Goal: Information Seeking & Learning: Learn about a topic

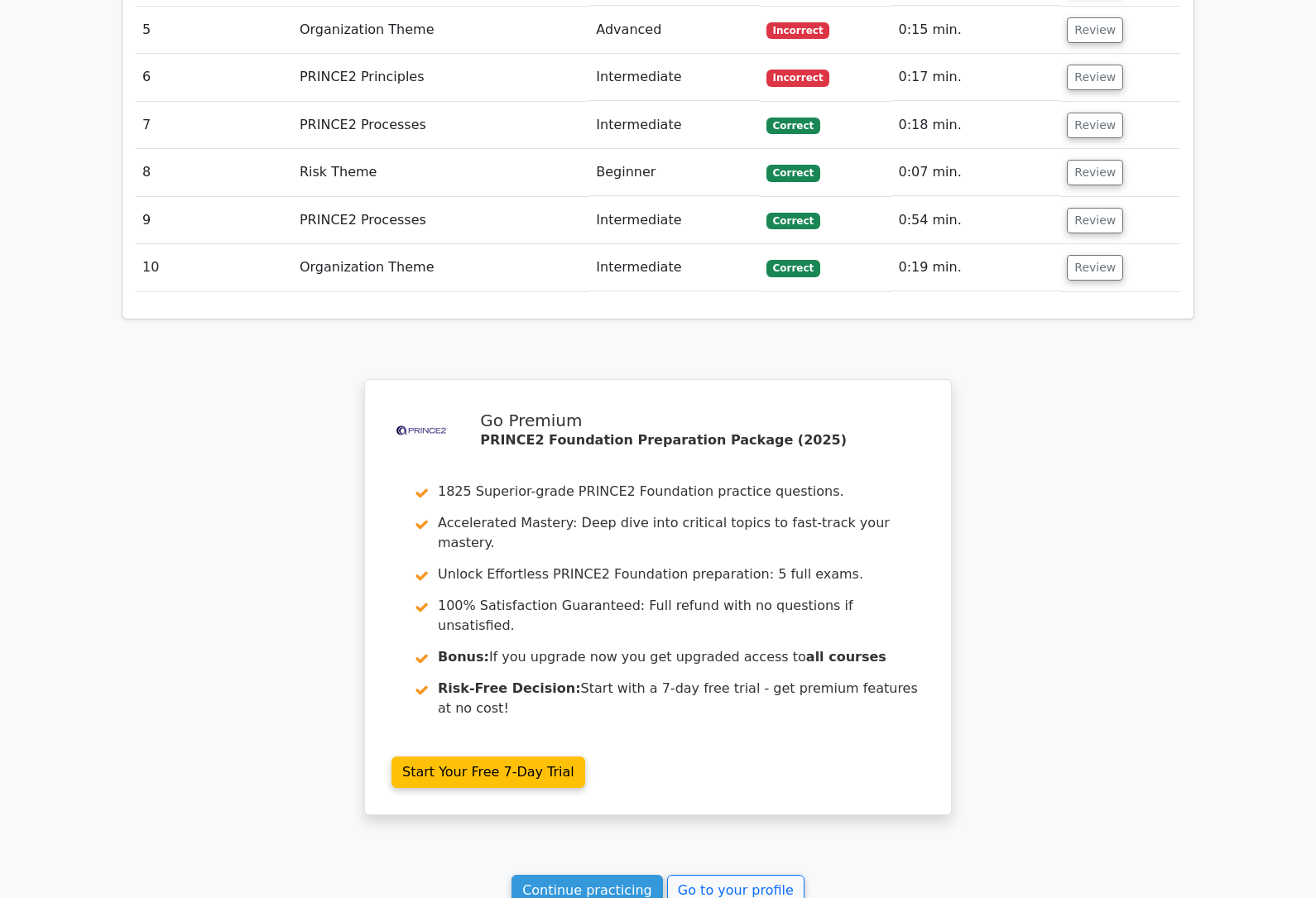
scroll to position [2528, 0]
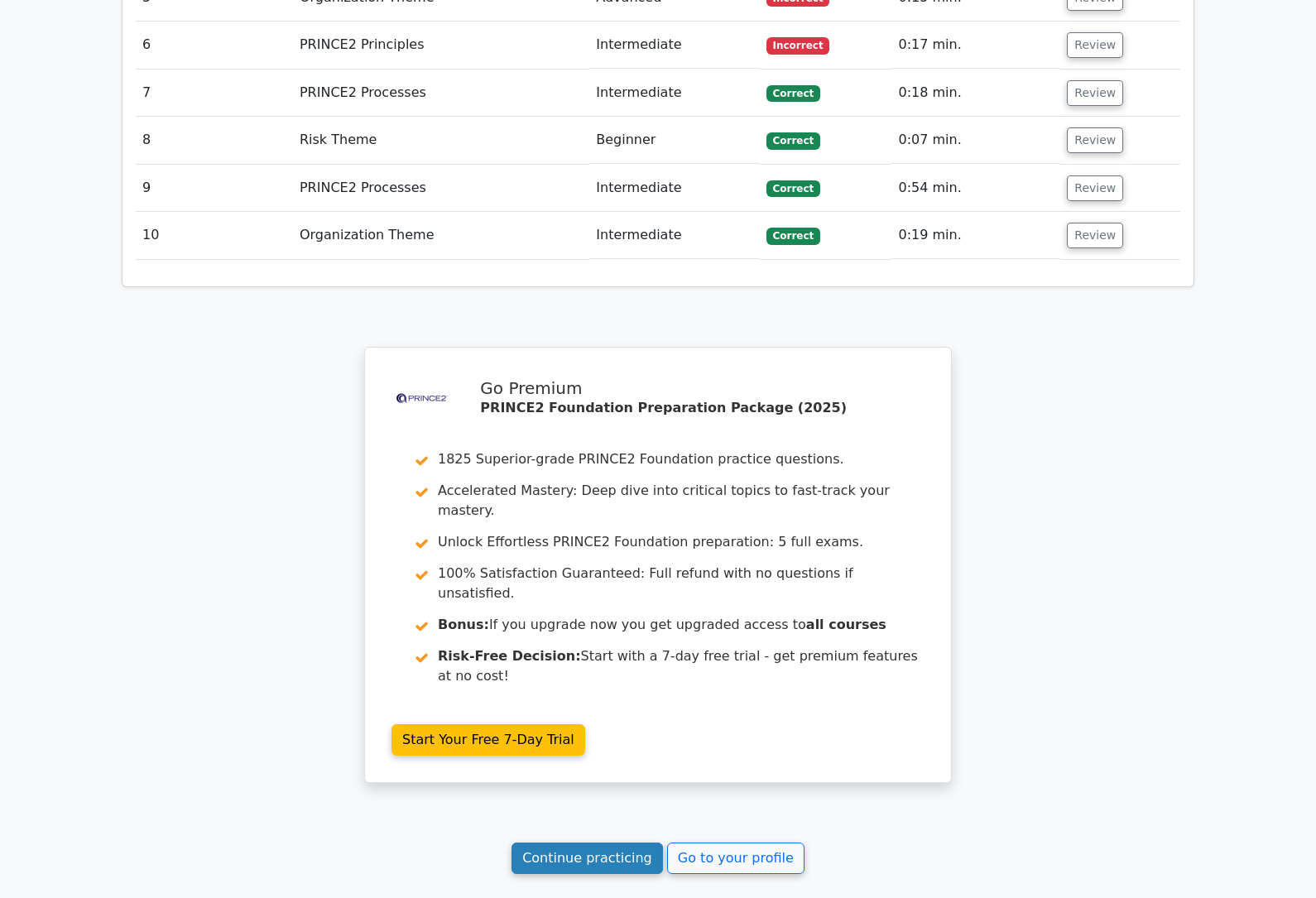
click at [604, 842] on link "Continue practicing" at bounding box center [587, 857] width 151 height 31
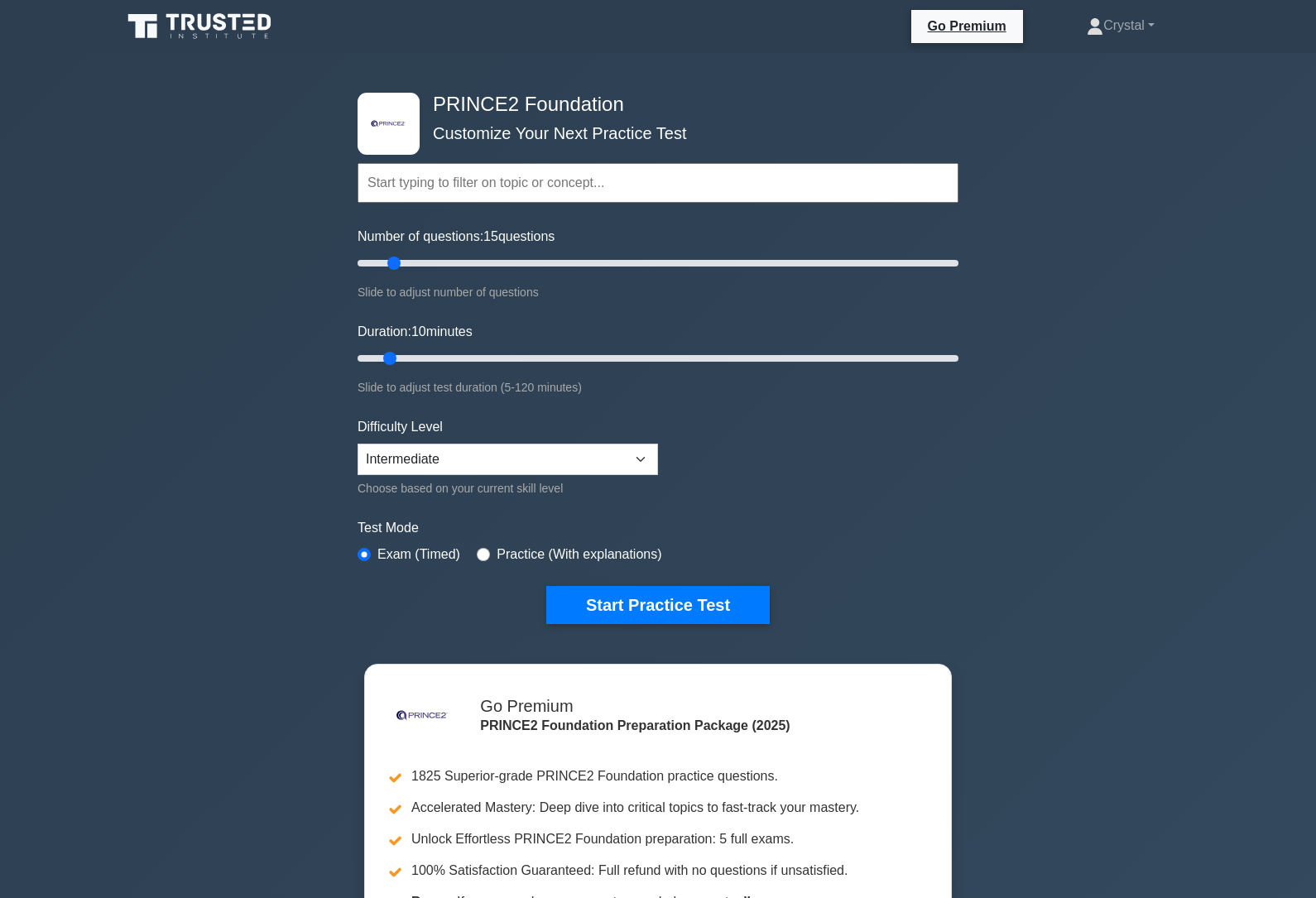
type input "15"
click at [398, 359] on input "Duration: 10 minutes" at bounding box center [658, 359] width 600 height 20
click at [536, 349] on input "Duration: 10 minutes" at bounding box center [658, 359] width 600 height 20
click at [536, 349] on input "Duration: 40 minutes" at bounding box center [658, 359] width 600 height 20
type input "15"
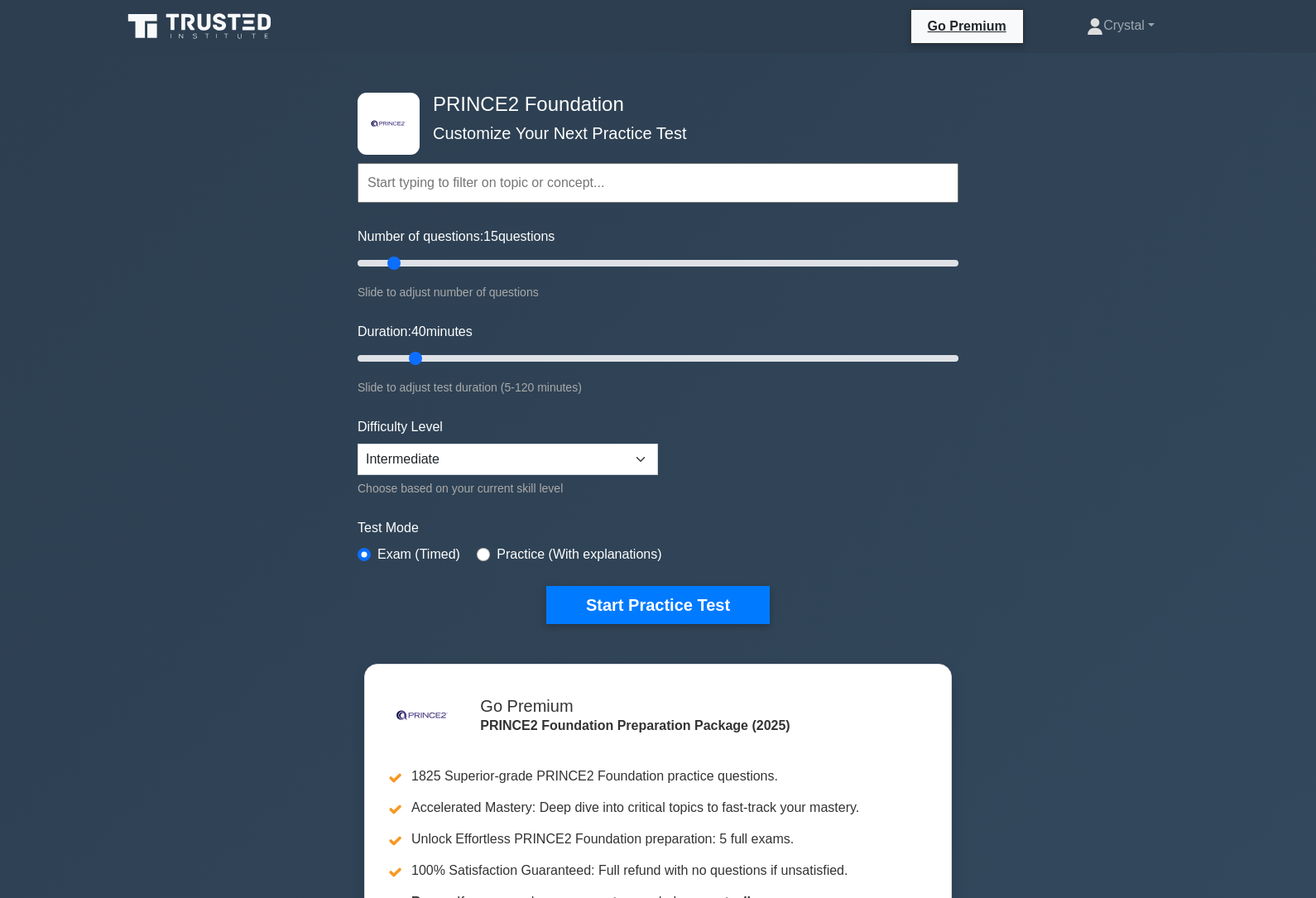
click at [420, 360] on input "Duration: 40 minutes" at bounding box center [658, 359] width 600 height 20
click at [691, 597] on button "Start Practice Test" at bounding box center [658, 604] width 223 height 38
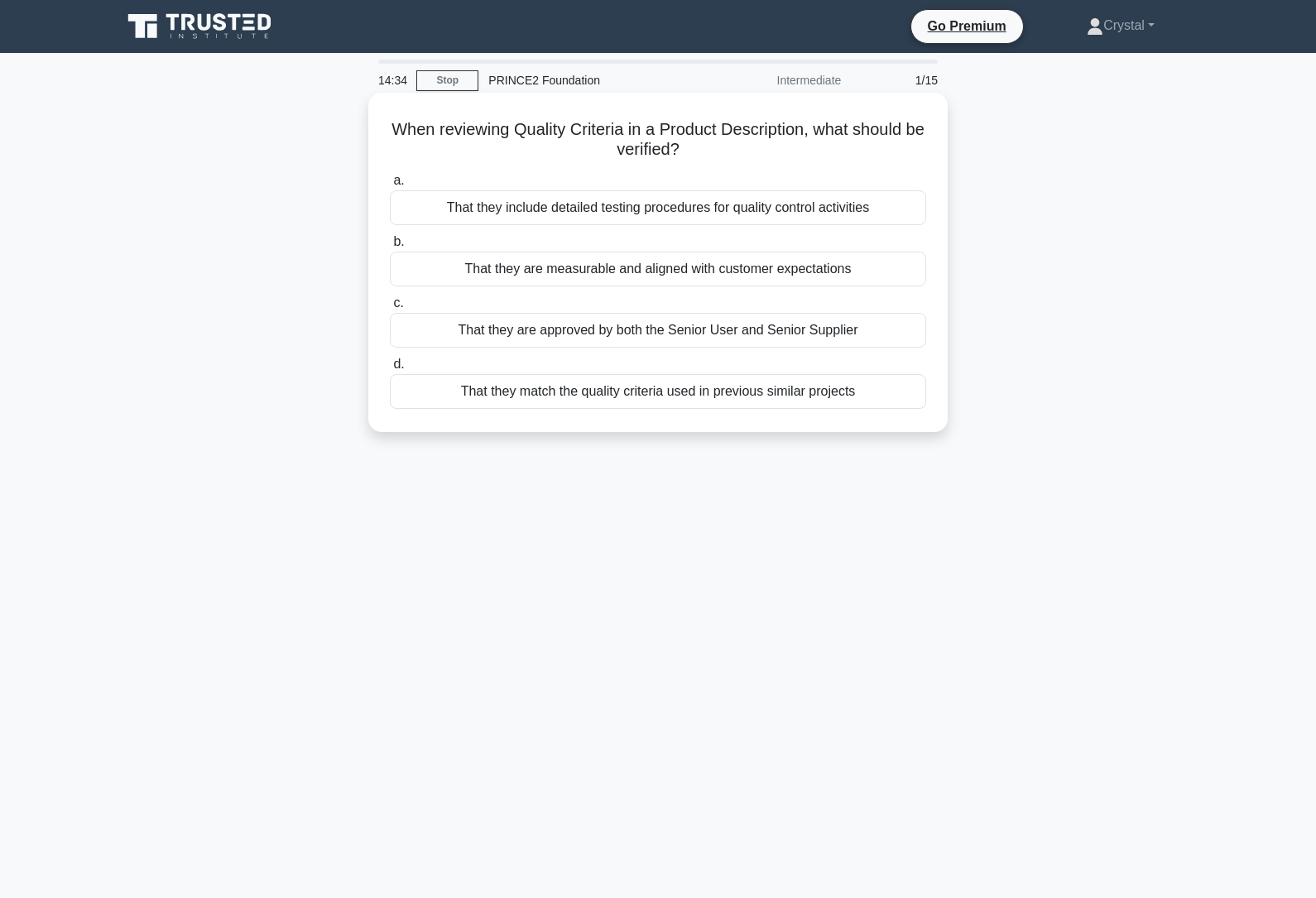
click at [769, 286] on div "That they are measurable and aligned with customer expectations" at bounding box center [658, 269] width 536 height 35
click at [390, 247] on input "b. That they are measurable and aligned with customer expectations" at bounding box center [390, 242] width 0 height 11
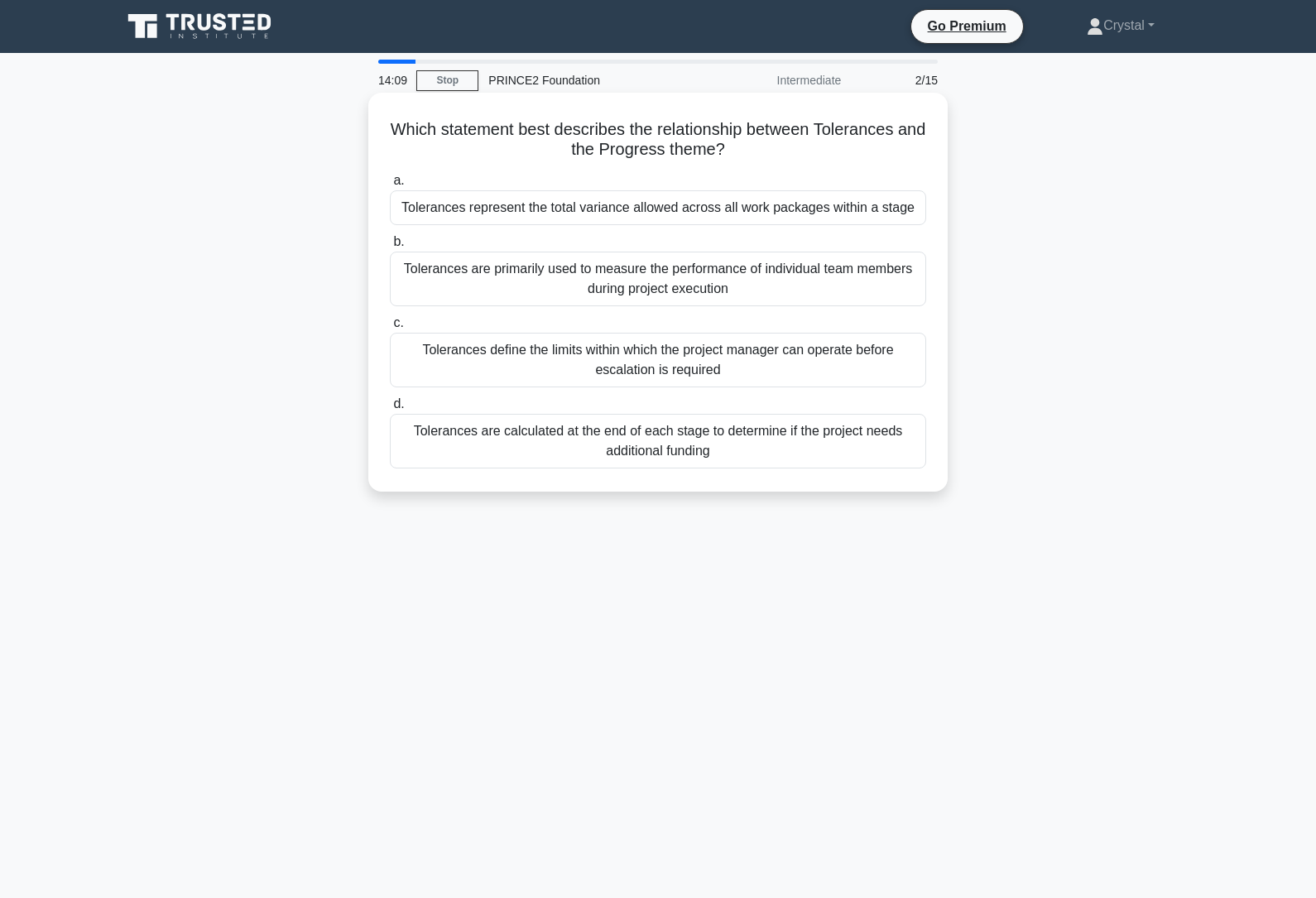
click at [821, 376] on div "Tolerances define the limits within which the project manager can operate befor…" at bounding box center [658, 360] width 536 height 54
click at [390, 328] on input "c. Tolerances define the limits within which the project manager can operate be…" at bounding box center [390, 324] width 0 height 11
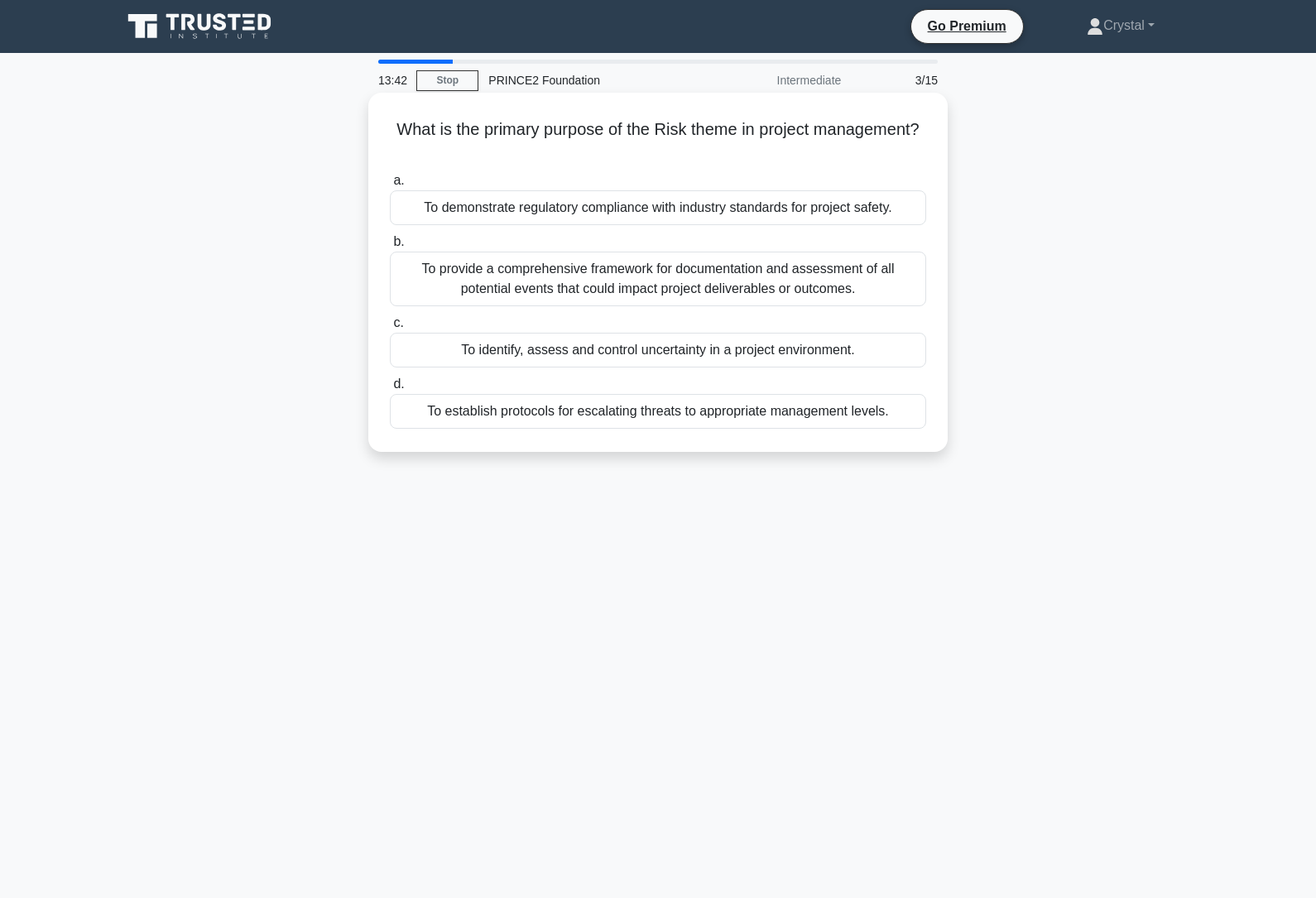
click at [790, 306] on div "To provide a comprehensive framework for documentation and assessment of all po…" at bounding box center [658, 278] width 536 height 54
click at [390, 247] on input "b. To provide a comprehensive framework for documentation and assessment of all…" at bounding box center [390, 242] width 0 height 11
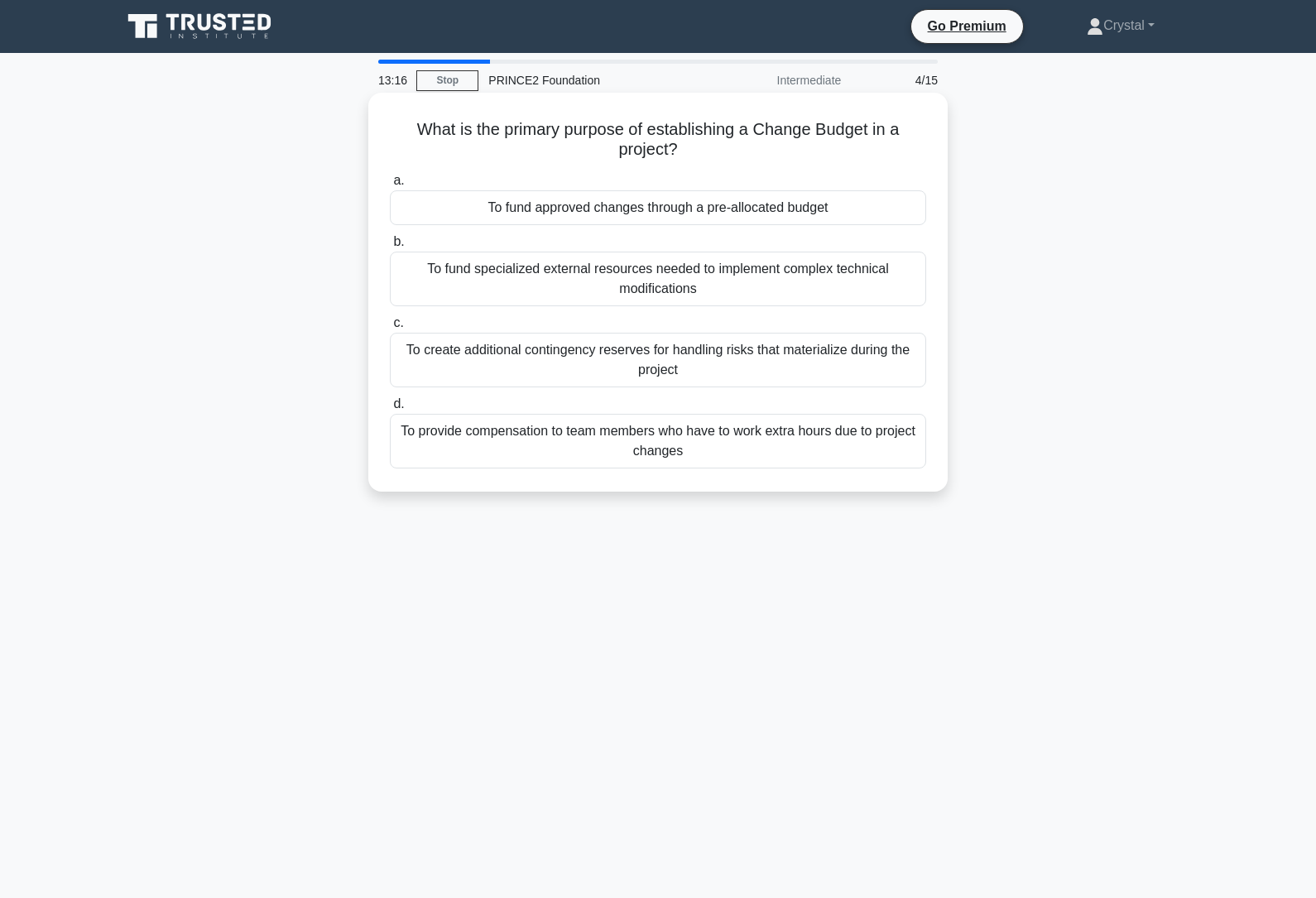
click at [742, 362] on div "To create additional contingency reserves for handling risks that materialize d…" at bounding box center [658, 360] width 536 height 54
click at [390, 328] on input "c. To create additional contingency reserves for handling risks that materializ…" at bounding box center [390, 324] width 0 height 11
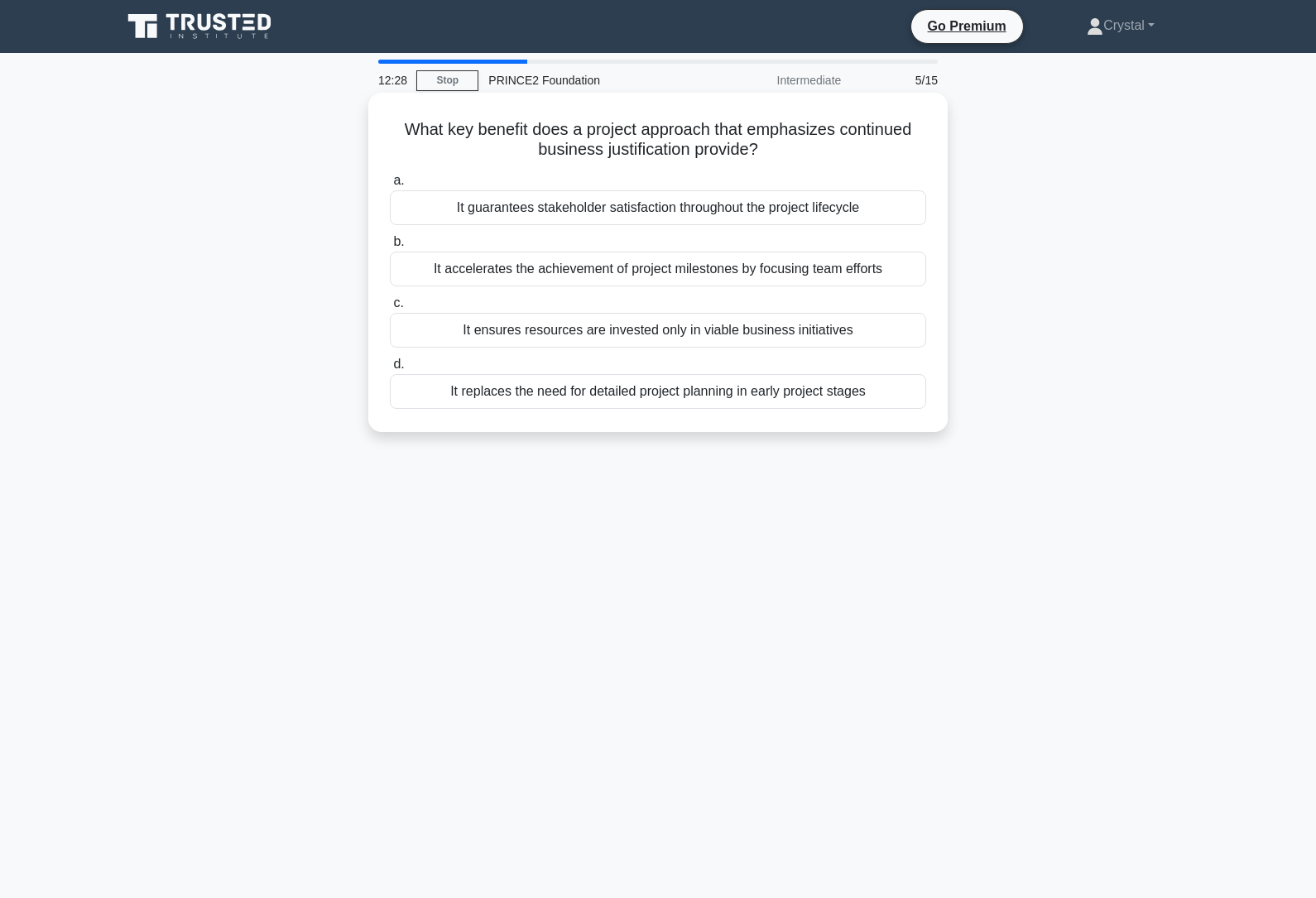
click at [672, 212] on div "It guarantees stakeholder satisfaction throughout the project lifecycle" at bounding box center [658, 207] width 536 height 35
click at [390, 186] on input "a. It guarantees stakeholder satisfaction throughout the project lifecycle" at bounding box center [390, 181] width 0 height 11
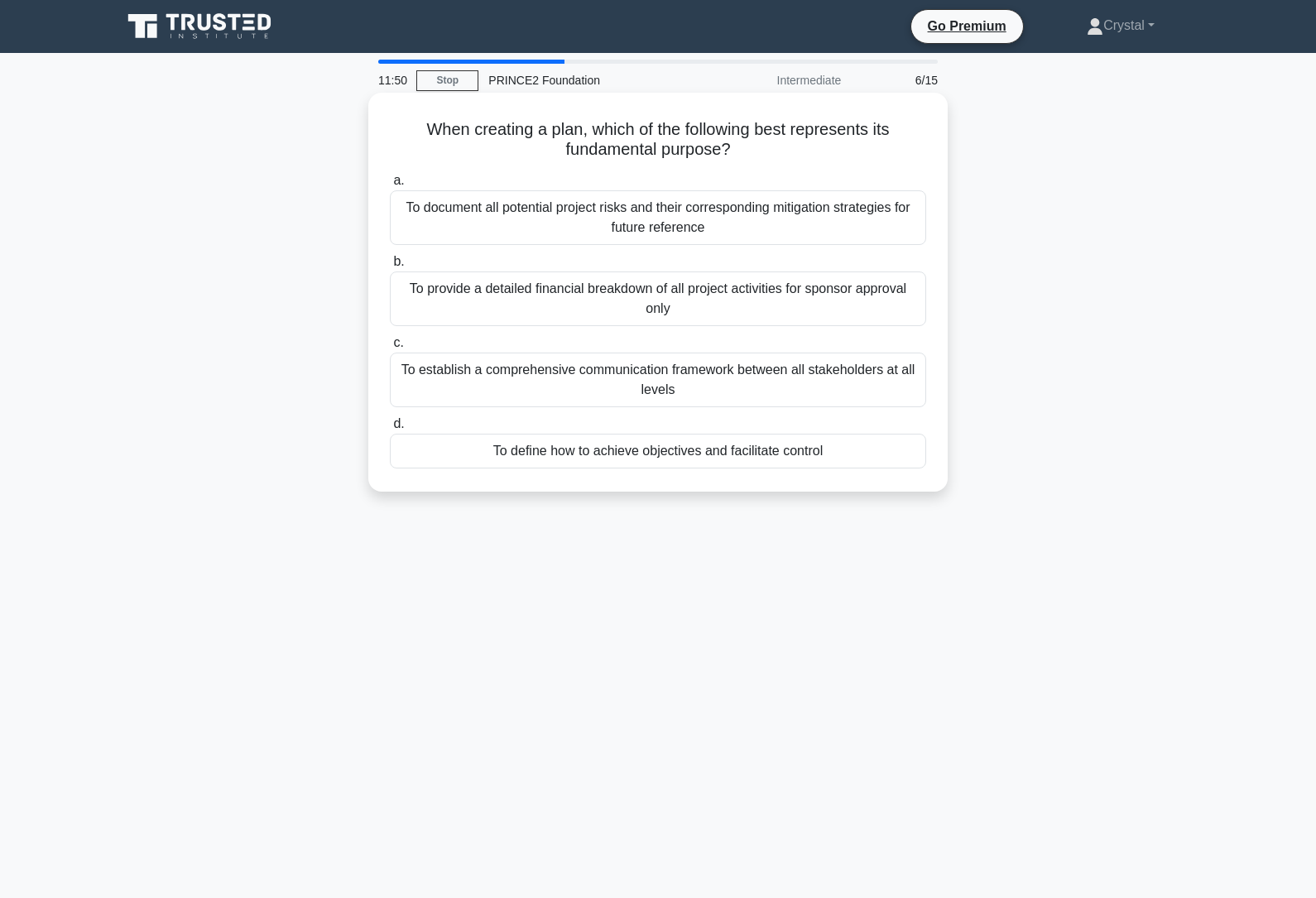
click at [616, 458] on div "To define how to achieve objectives and facilitate control" at bounding box center [658, 451] width 536 height 35
click at [390, 430] on input "d. To define how to achieve objectives and facilitate control" at bounding box center [390, 424] width 0 height 11
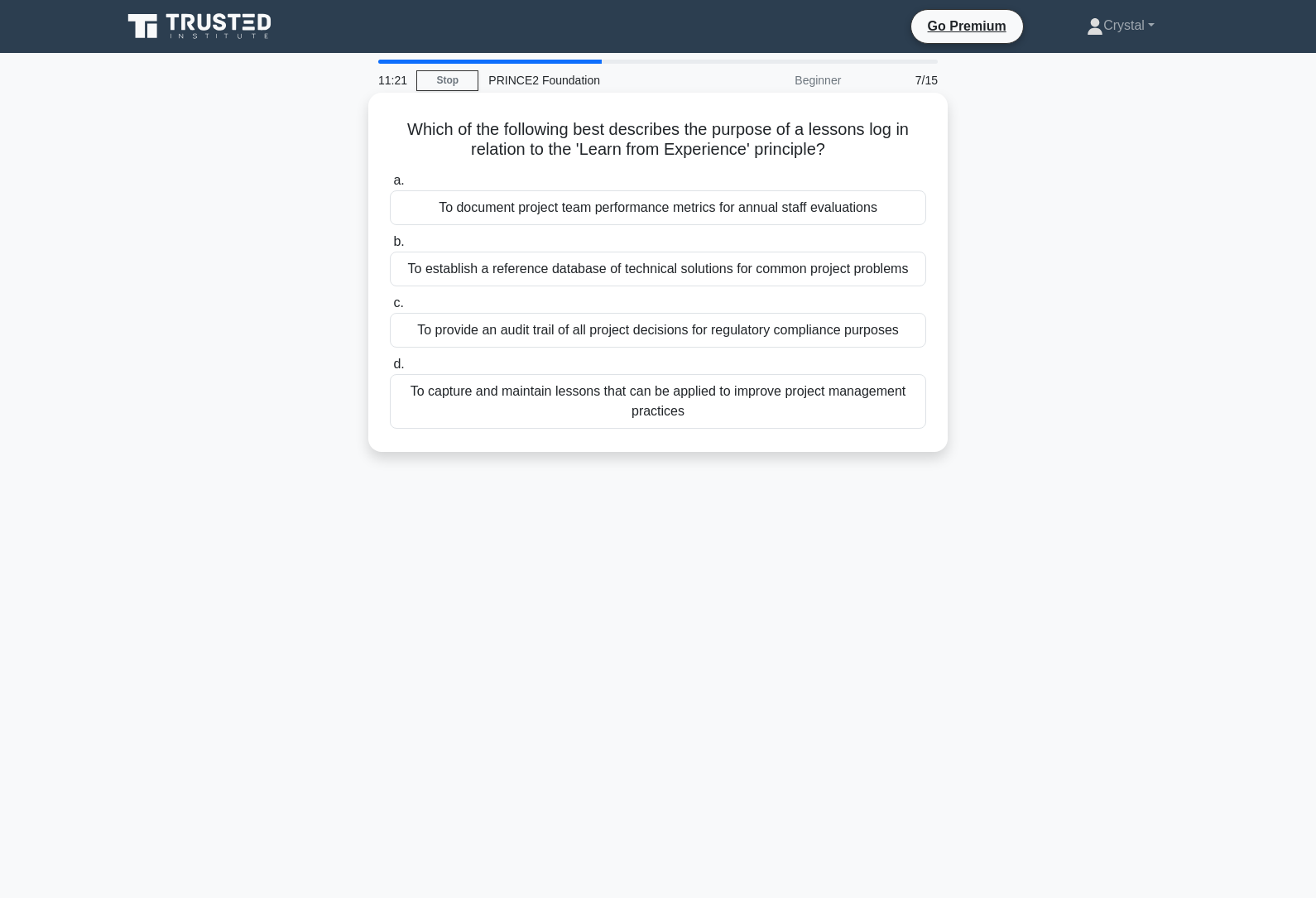
click at [671, 429] on div "To capture and maintain lessons that can be applied to improve project manageme…" at bounding box center [658, 401] width 536 height 54
click at [390, 370] on input "d. To capture and maintain lessons that can be applied to improve project manag…" at bounding box center [390, 364] width 0 height 11
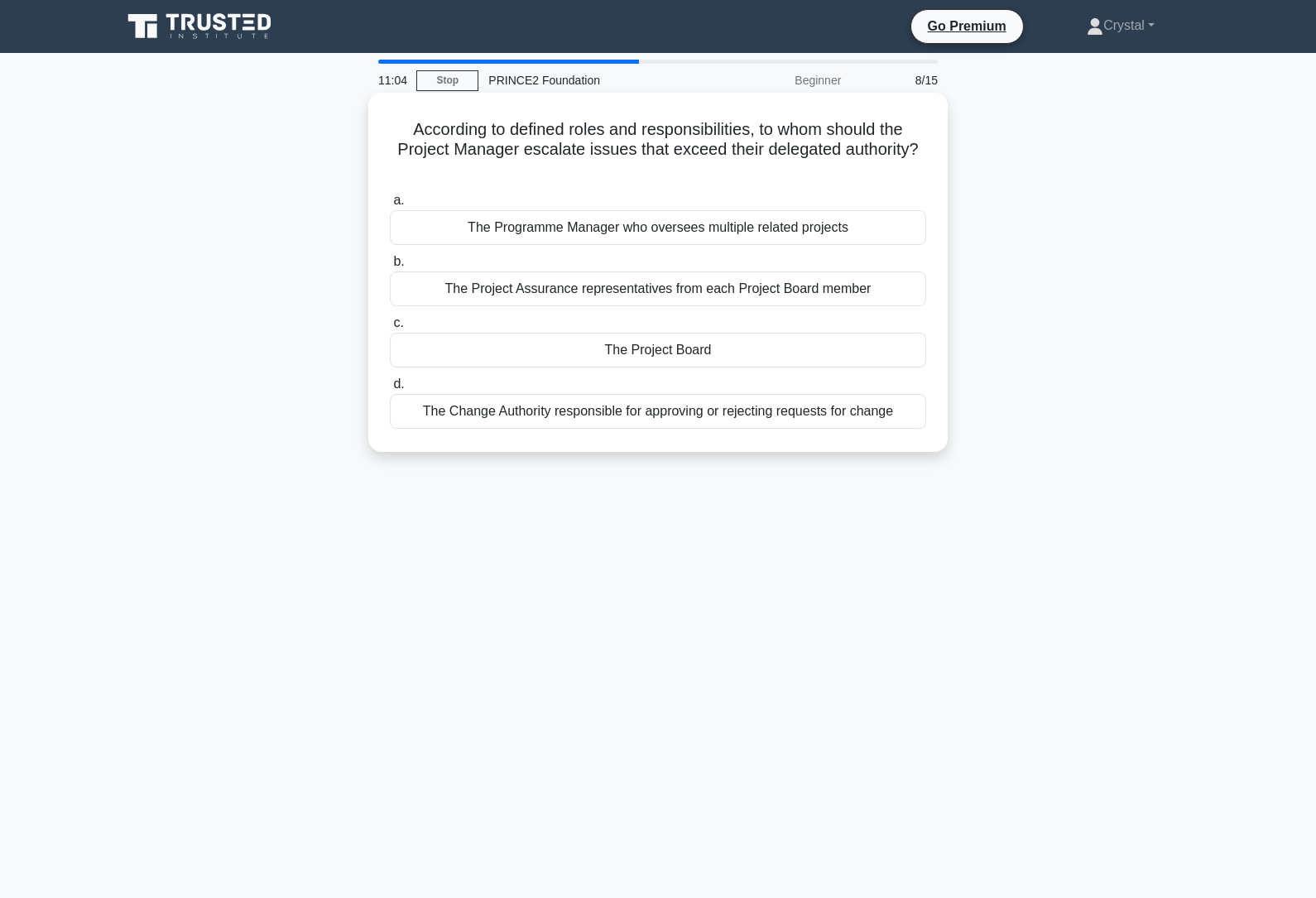
click at [705, 359] on div "The Project Board" at bounding box center [658, 350] width 536 height 35
click at [390, 328] on input "c. The Project Board" at bounding box center [390, 324] width 0 height 11
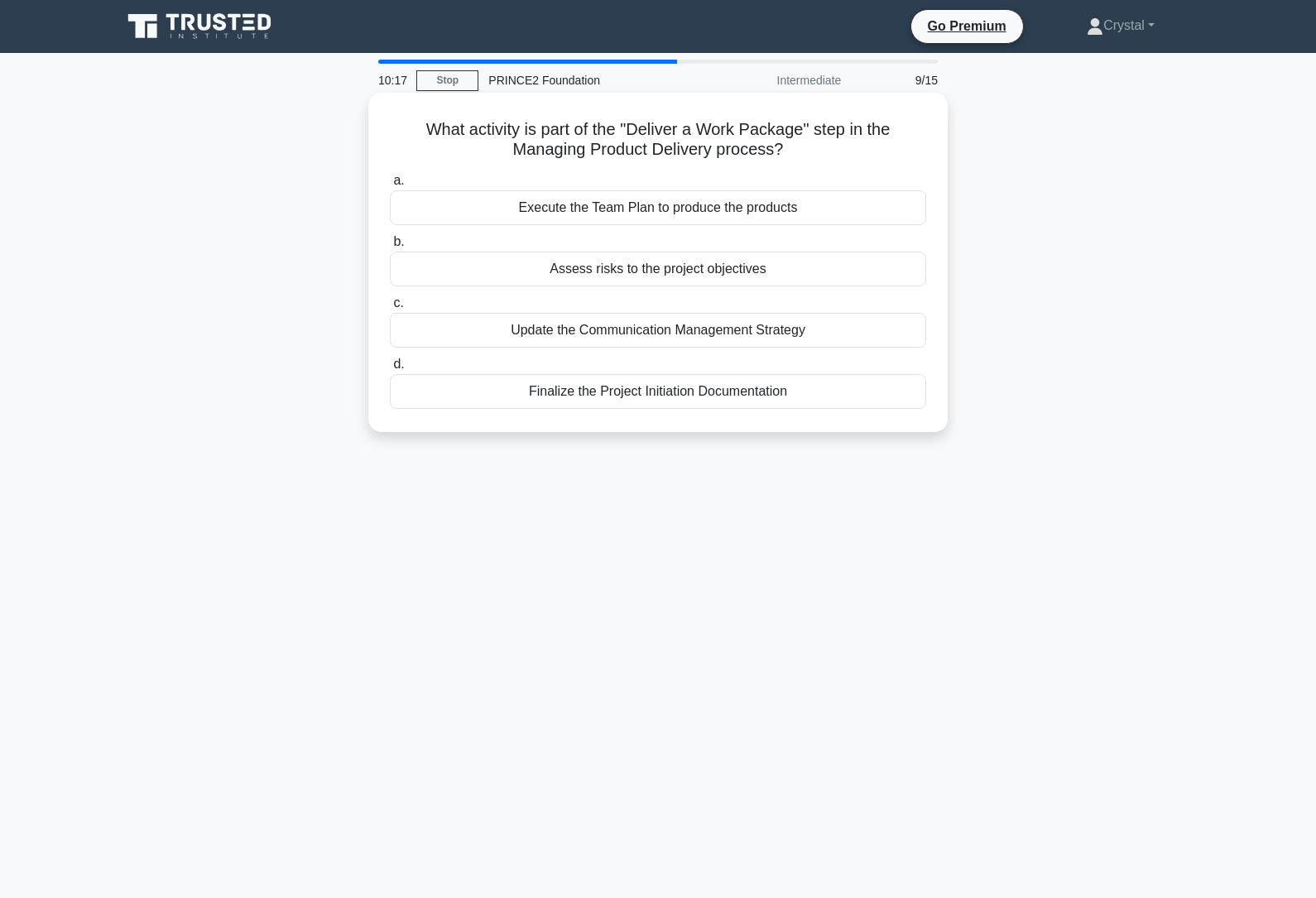
click at [620, 211] on div "Execute the Team Plan to produce the products" at bounding box center [658, 207] width 536 height 35
click at [390, 186] on input "a. Execute the Team Plan to produce the products" at bounding box center [390, 181] width 0 height 11
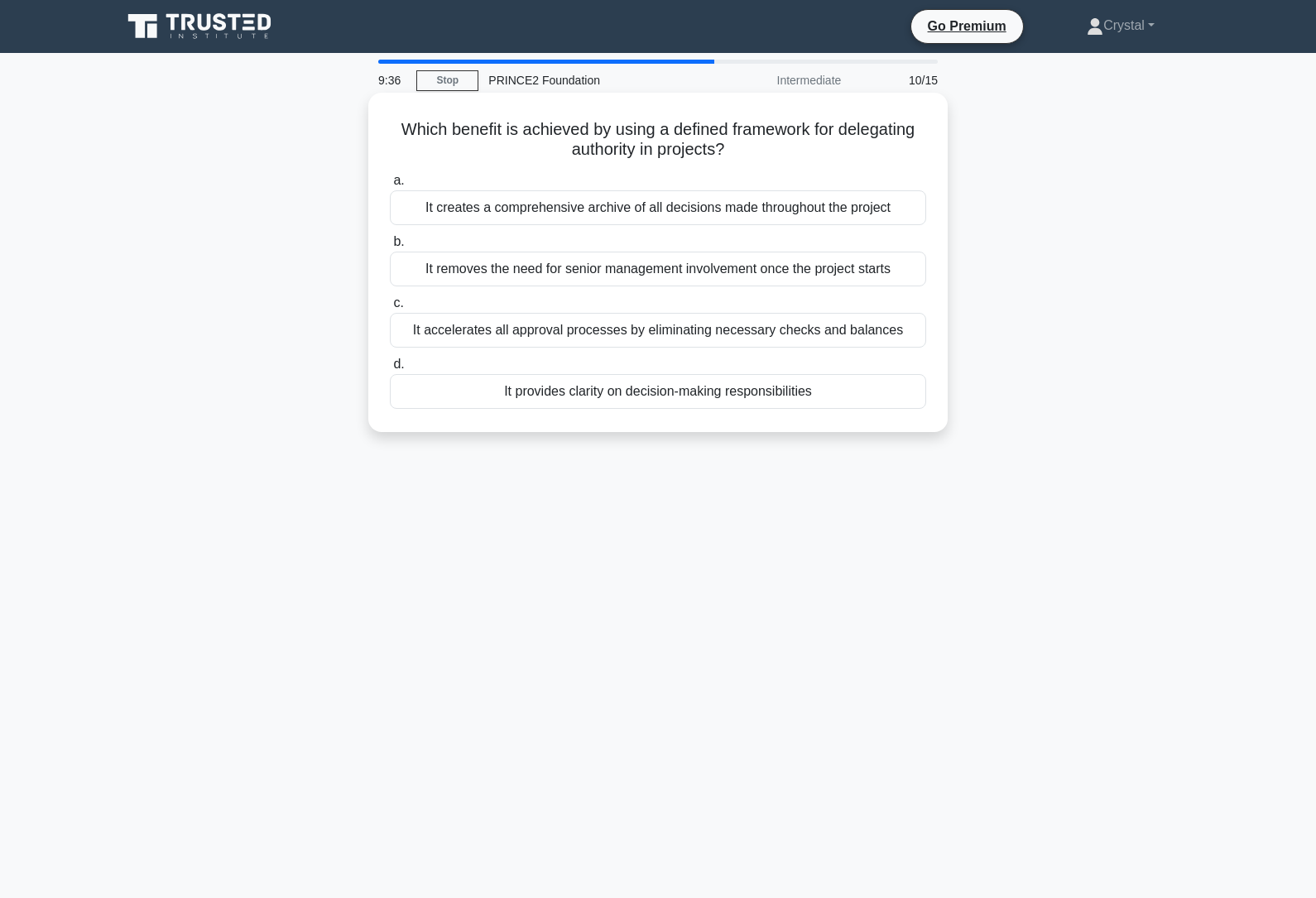
click at [754, 408] on div "It provides clarity on decision-making responsibilities" at bounding box center [658, 392] width 536 height 35
click at [390, 370] on input "d. It provides clarity on decision-making responsibilities" at bounding box center [390, 364] width 0 height 11
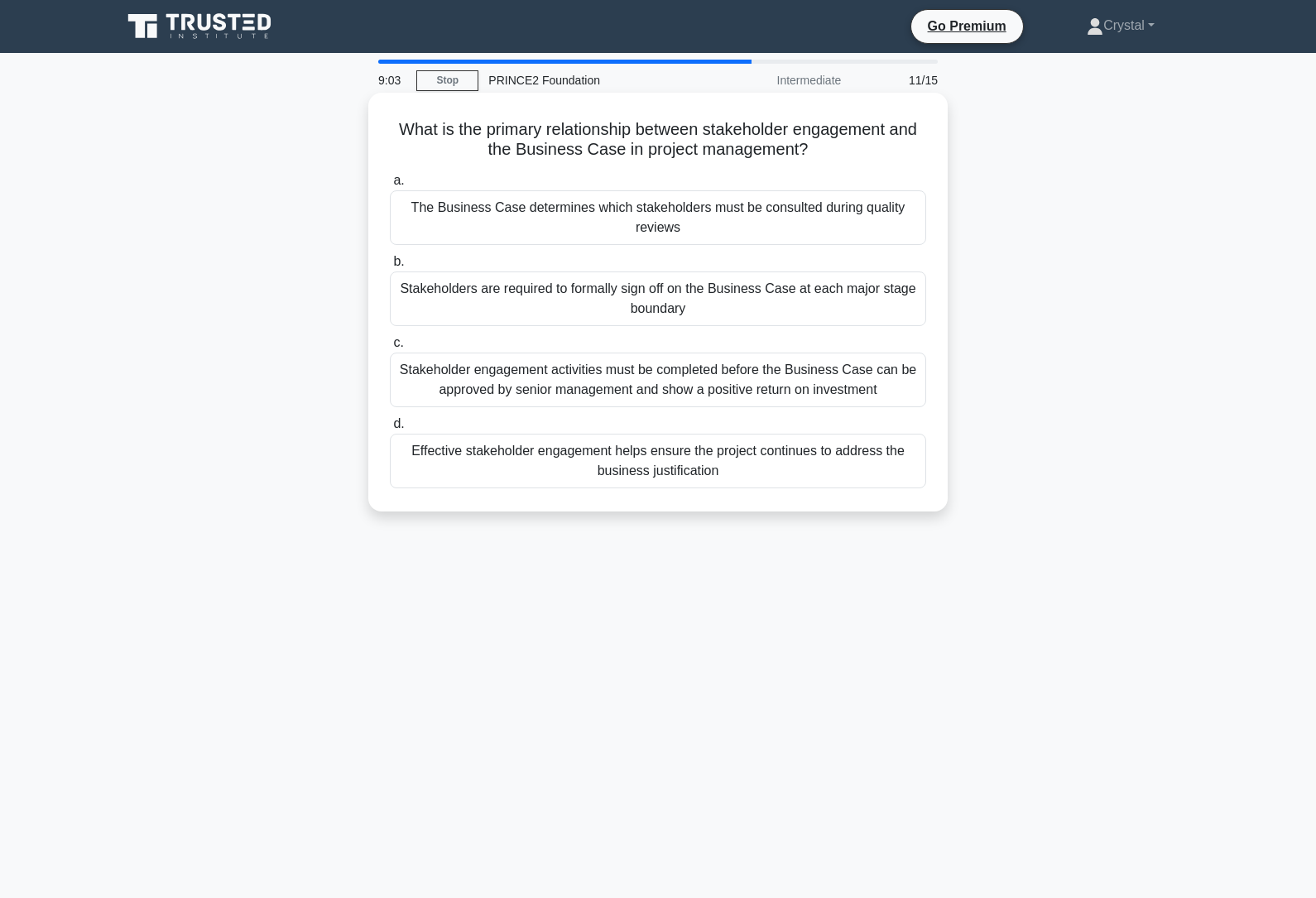
click at [694, 390] on div "Stakeholder engagement activities must be completed before the Business Case ca…" at bounding box center [658, 379] width 536 height 54
click at [390, 349] on input "c. Stakeholder engagement activities must be completed before the Business Case…" at bounding box center [390, 343] width 0 height 11
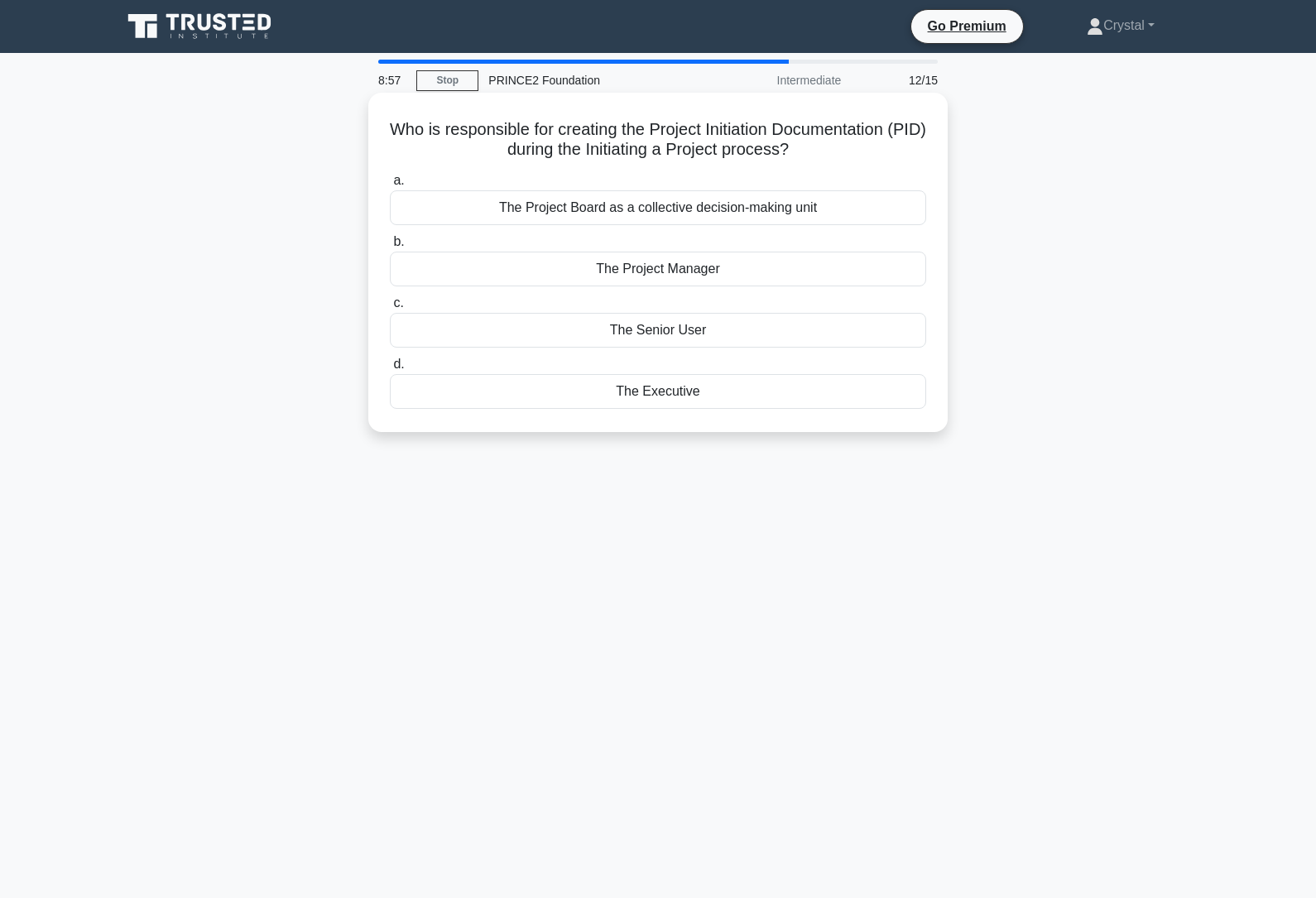
click at [800, 274] on div "The Project Manager" at bounding box center [658, 269] width 536 height 35
click at [390, 247] on input "b. The Project Manager" at bounding box center [390, 242] width 0 height 11
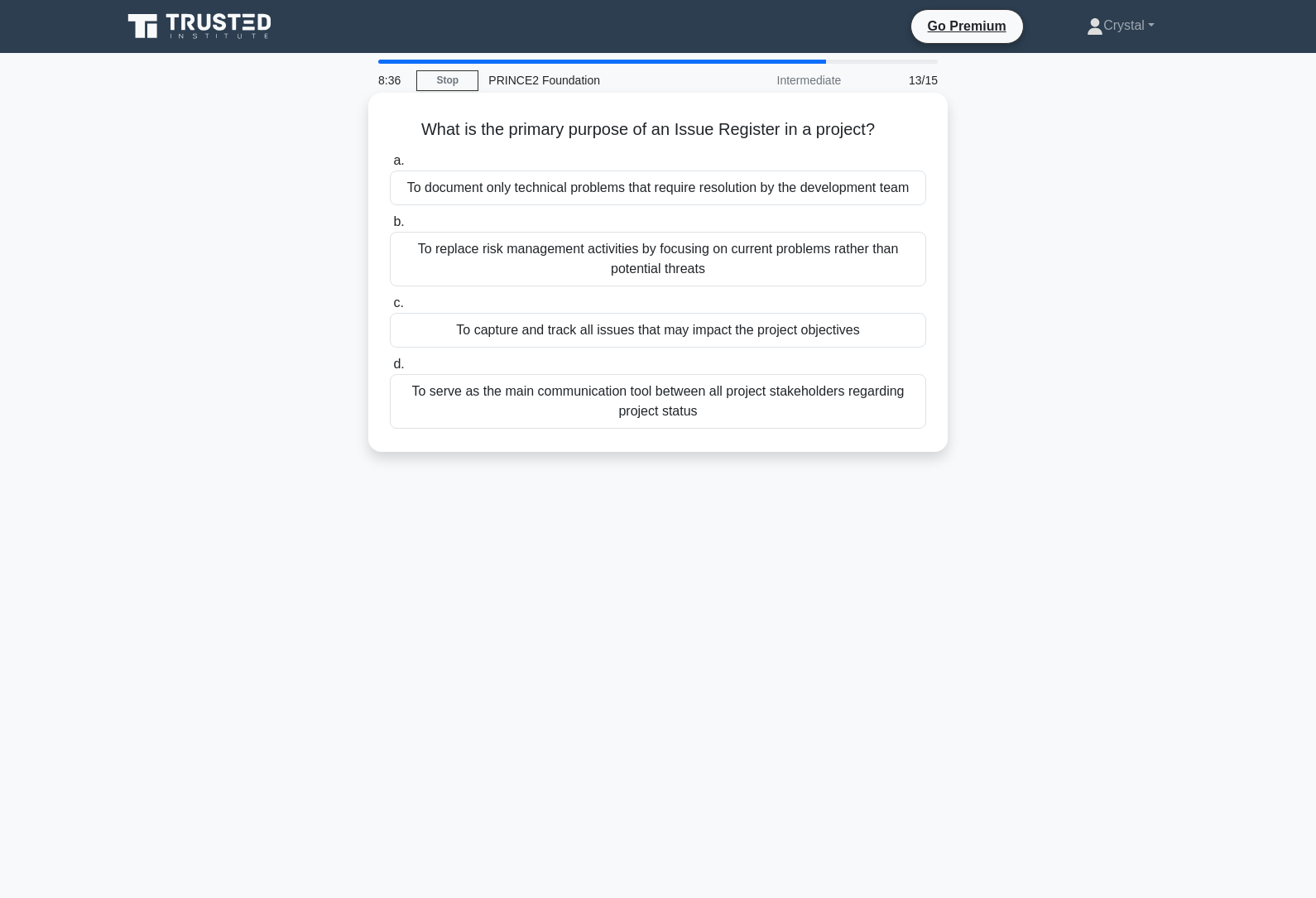
click at [718, 348] on div "To capture and track all issues that may impact the project objectives" at bounding box center [658, 330] width 536 height 35
click at [390, 309] on input "c. To capture and track all issues that may impact the project objectives" at bounding box center [390, 303] width 0 height 11
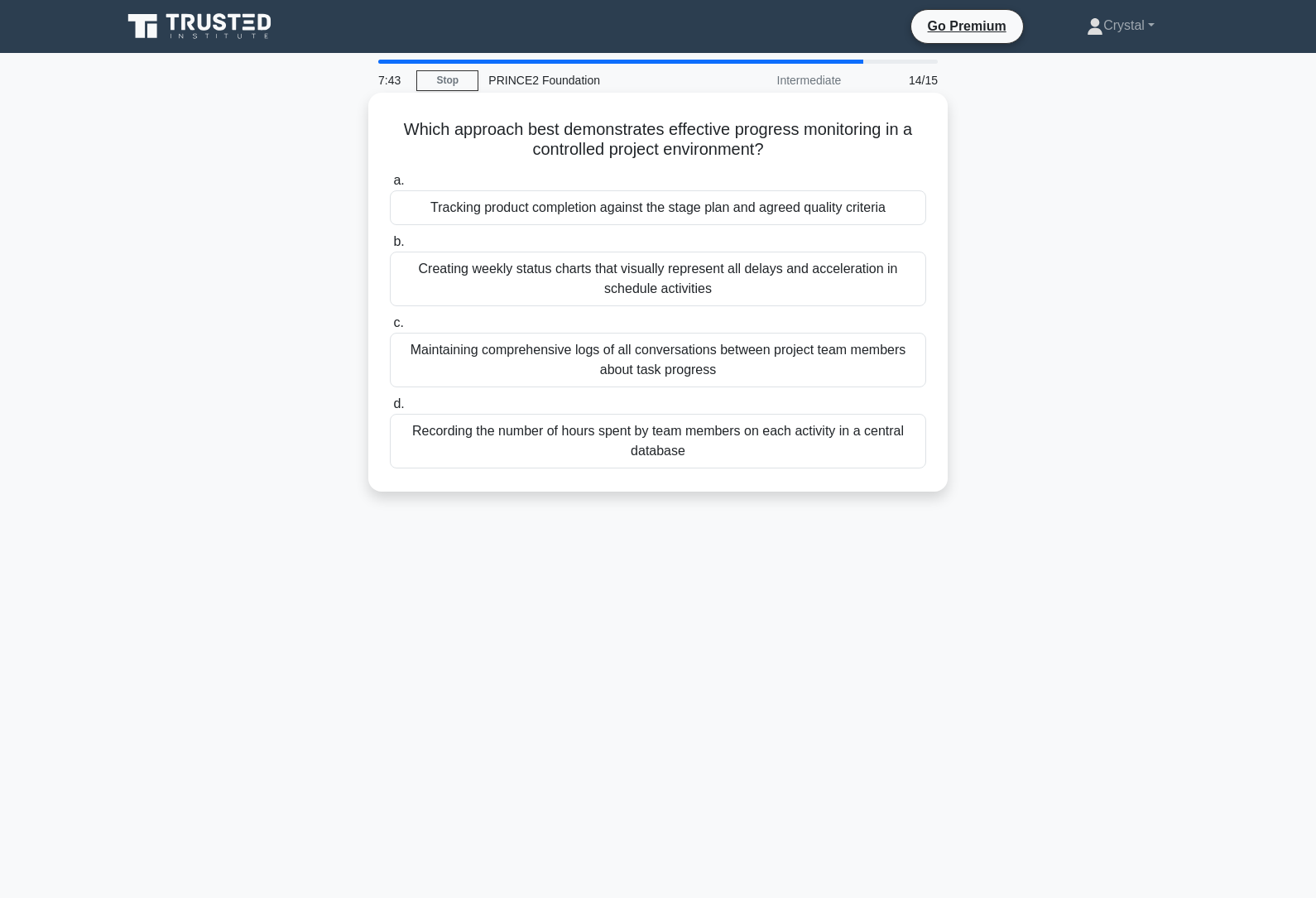
click at [694, 213] on div "Tracking product completion against the stage plan and agreed quality criteria" at bounding box center [658, 207] width 536 height 35
click at [390, 186] on input "a. Tracking product completion against the stage plan and agreed quality criter…" at bounding box center [390, 181] width 0 height 11
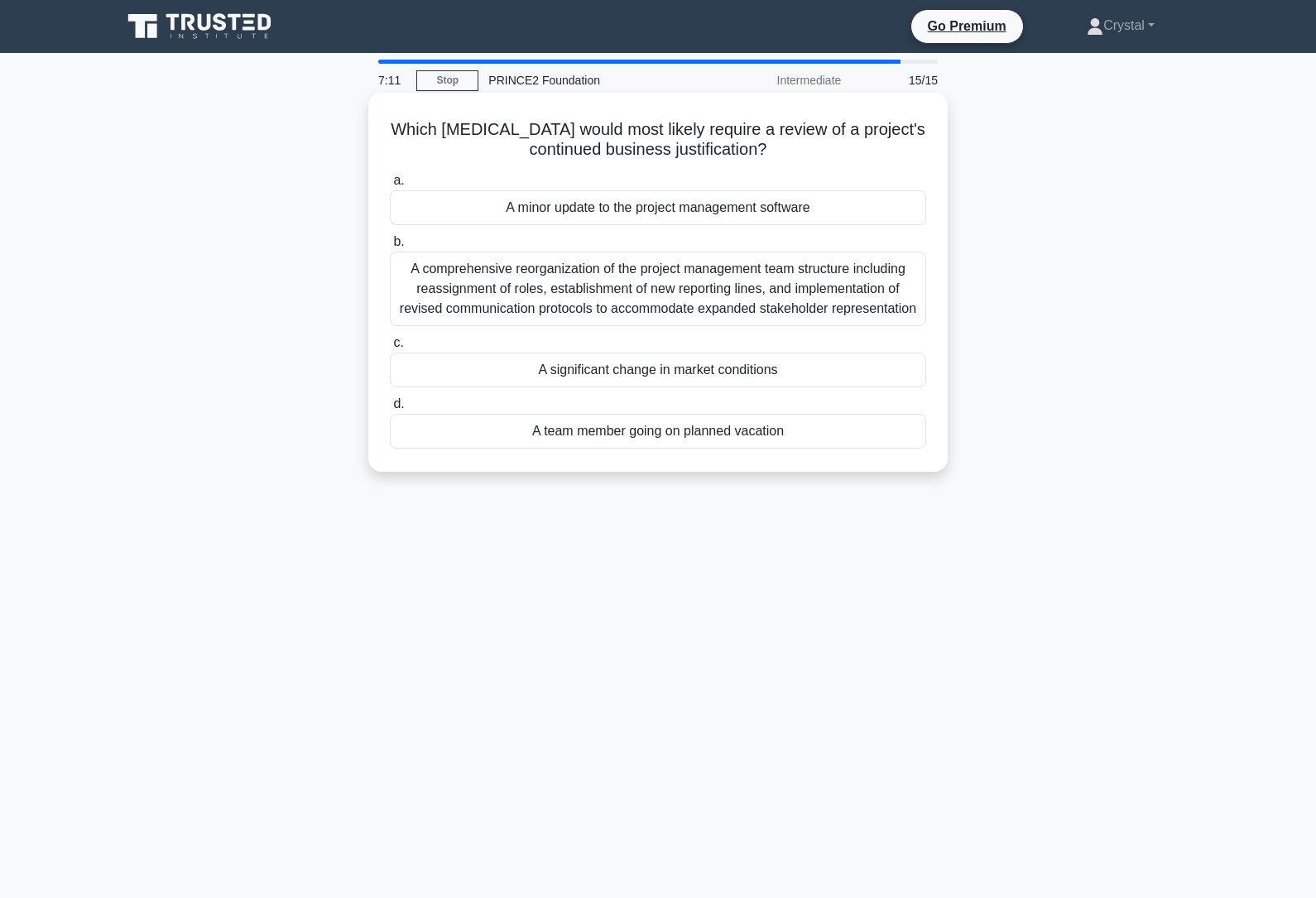
click at [657, 387] on div "A significant change in market conditions" at bounding box center [658, 370] width 536 height 35
click at [390, 349] on input "c. A significant change in market conditions" at bounding box center [390, 343] width 0 height 11
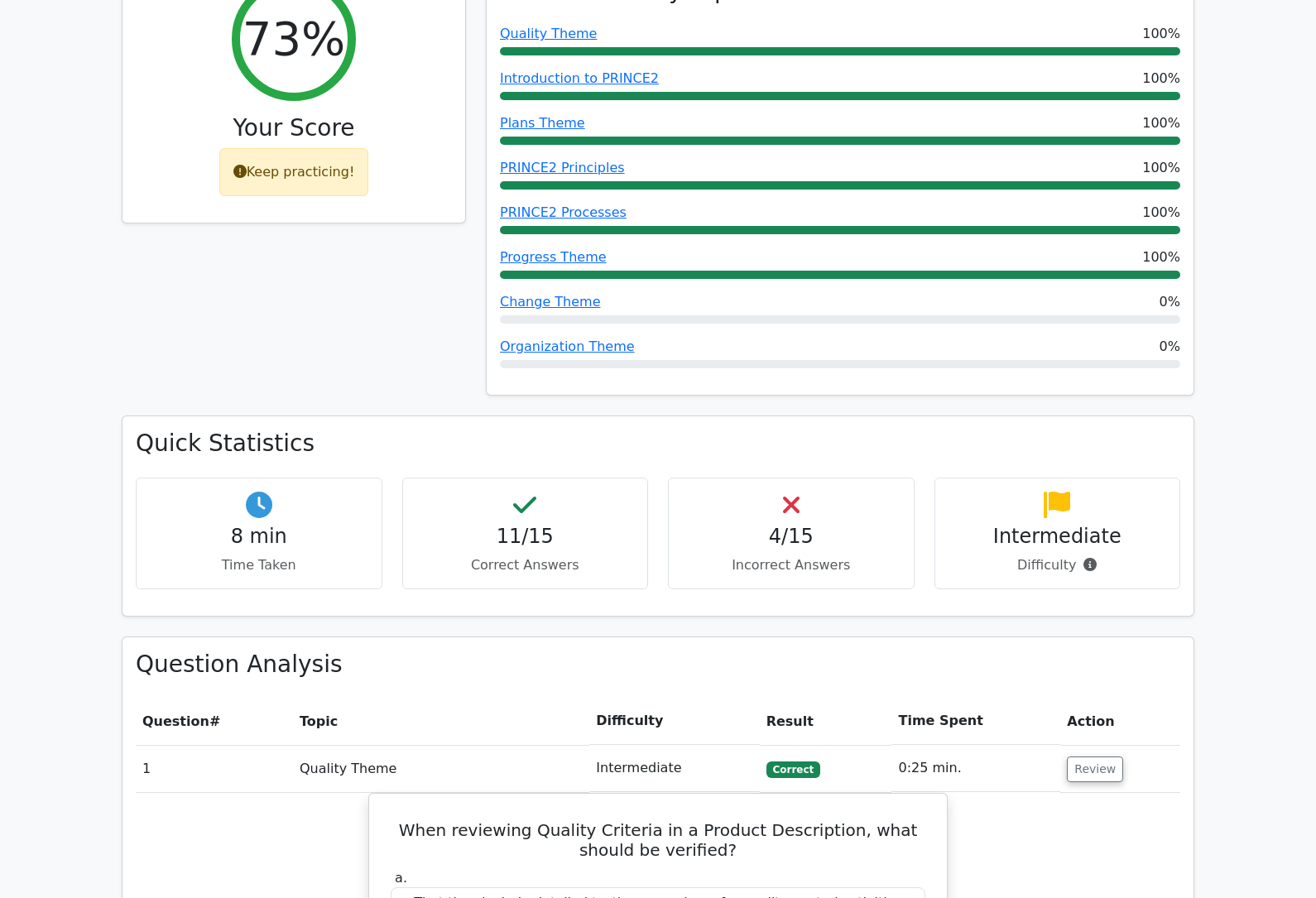
scroll to position [733, 0]
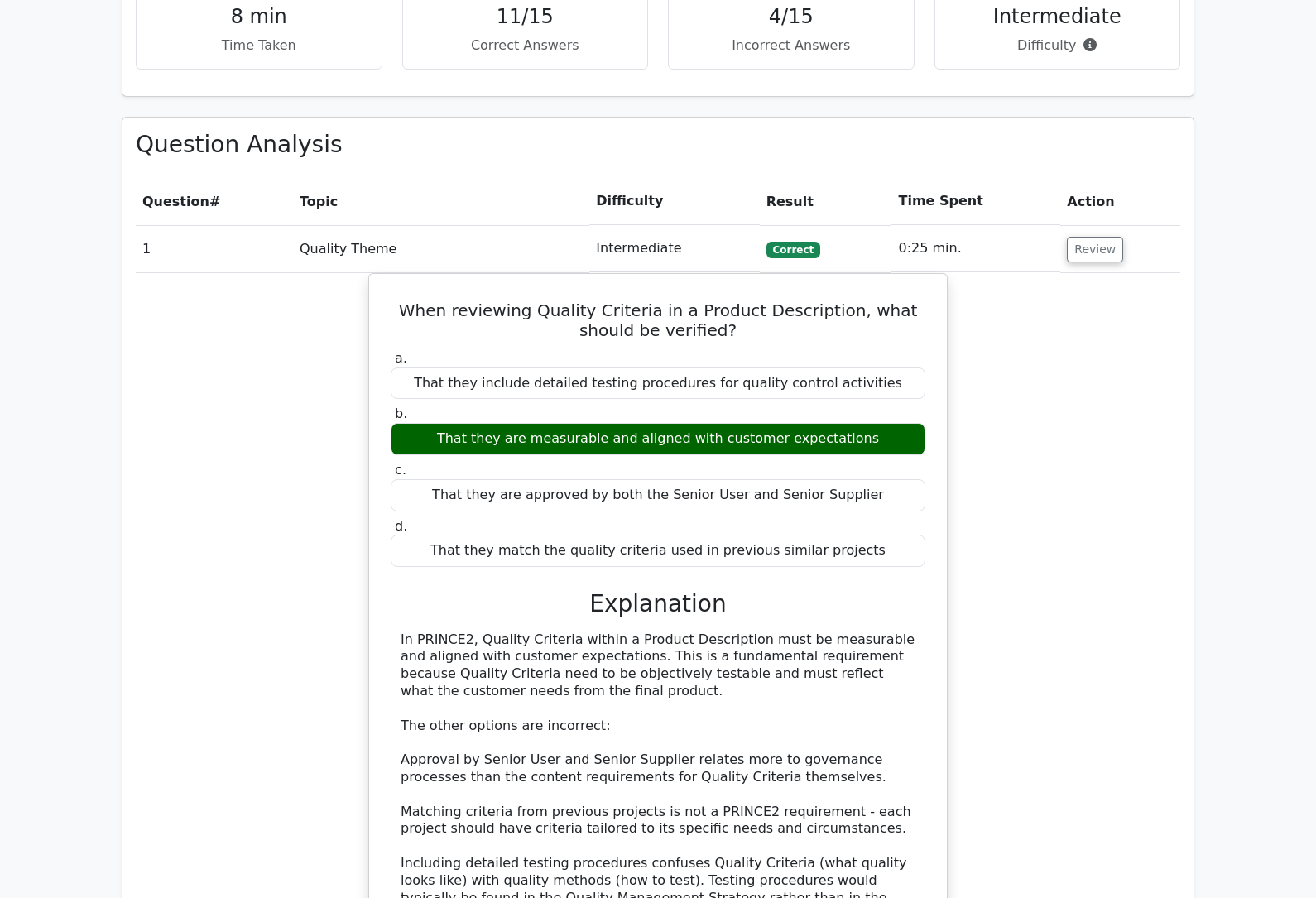
scroll to position [1209, 0]
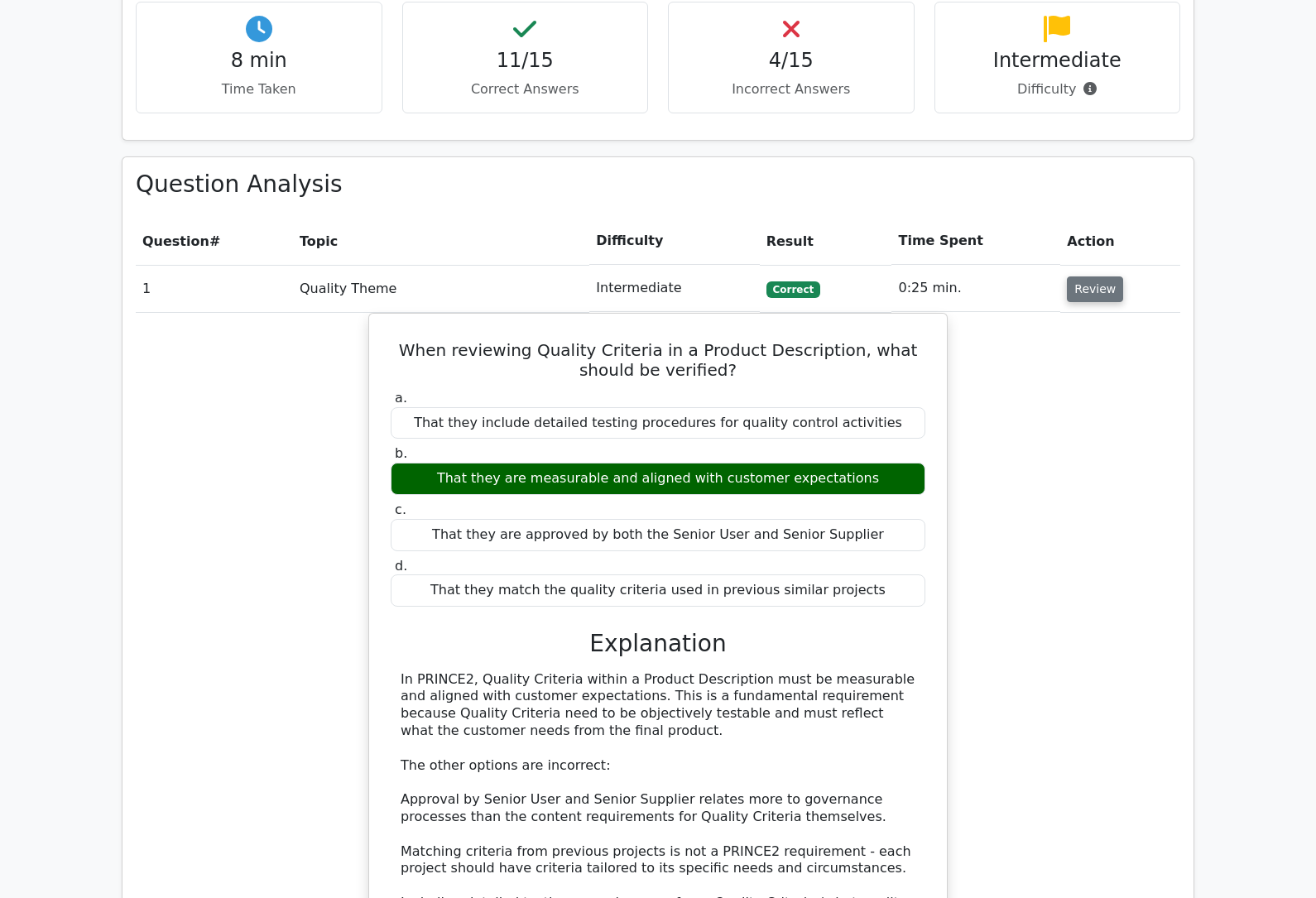
click at [1094, 277] on button "Review" at bounding box center [1095, 289] width 56 height 26
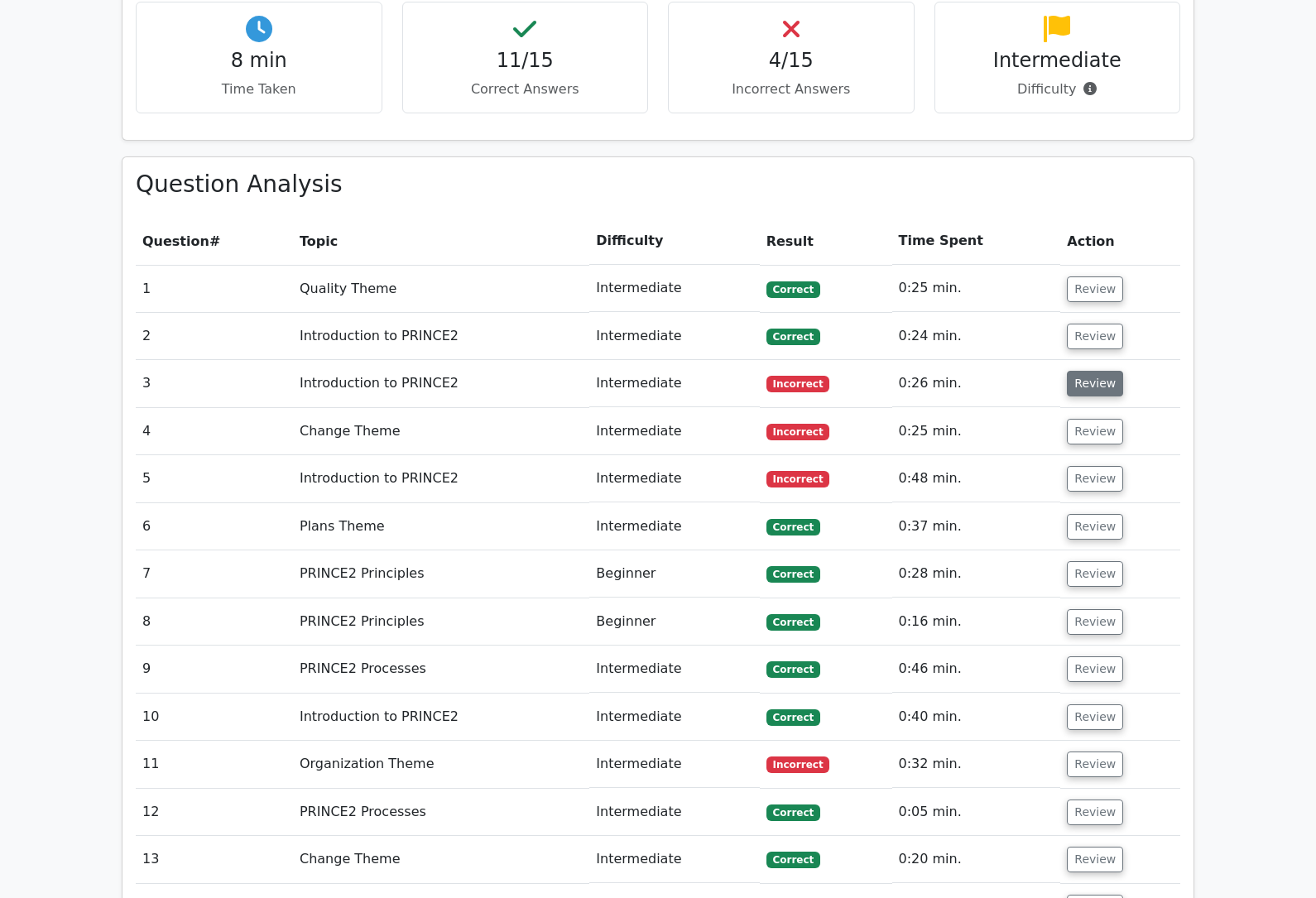
click at [1085, 371] on button "Review" at bounding box center [1095, 384] width 56 height 26
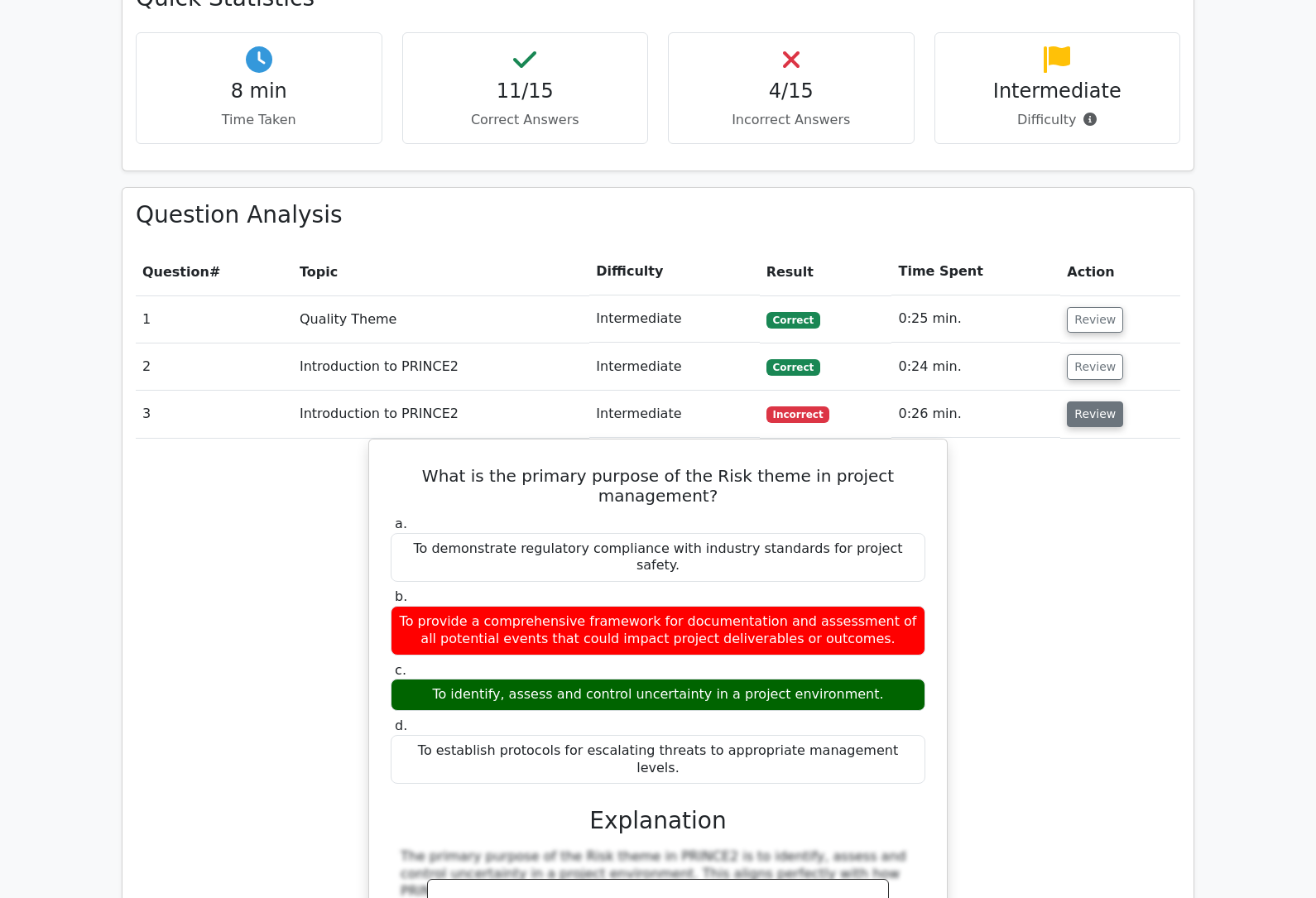
scroll to position [1172, 0]
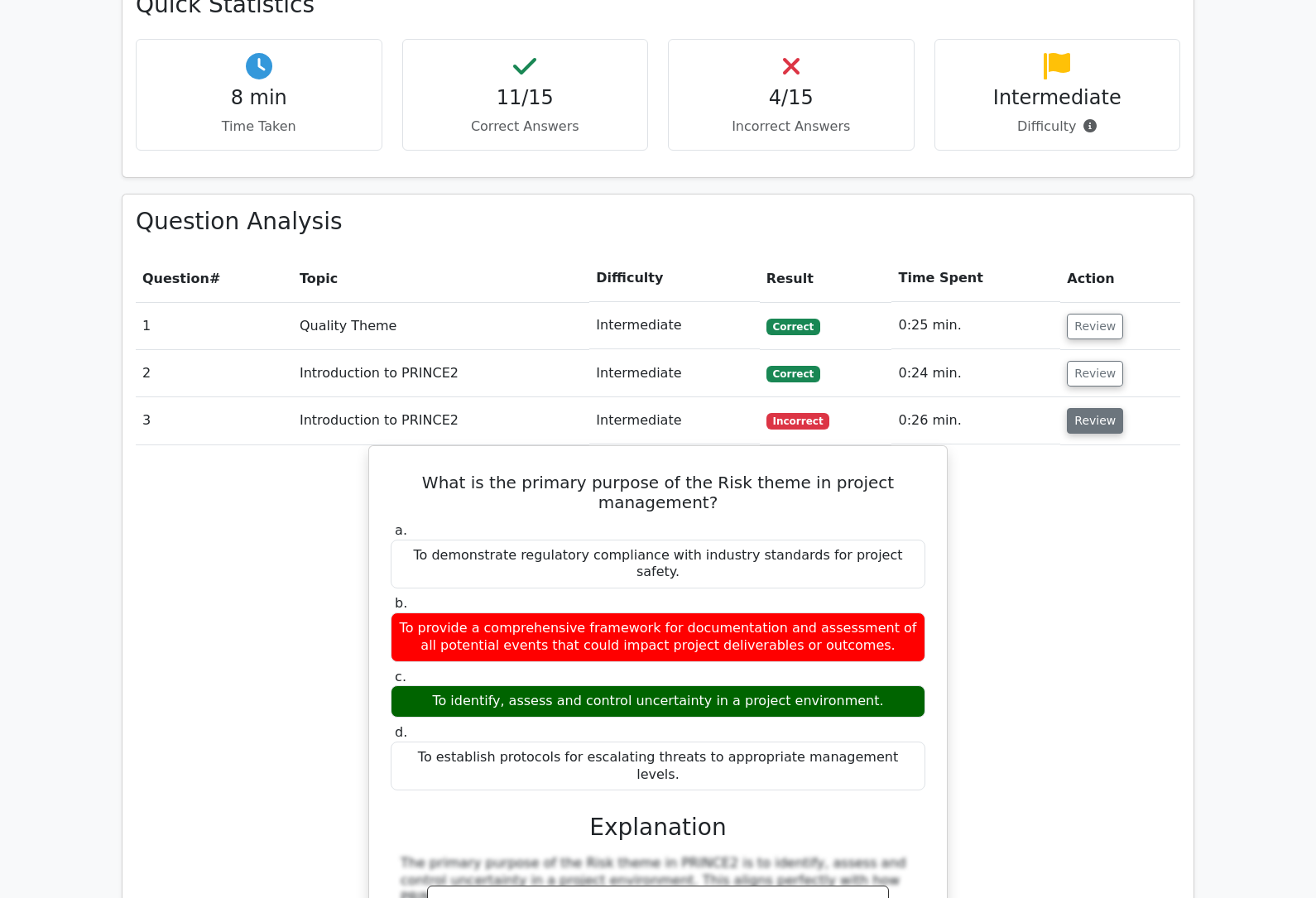
click at [1093, 408] on button "Review" at bounding box center [1095, 420] width 56 height 26
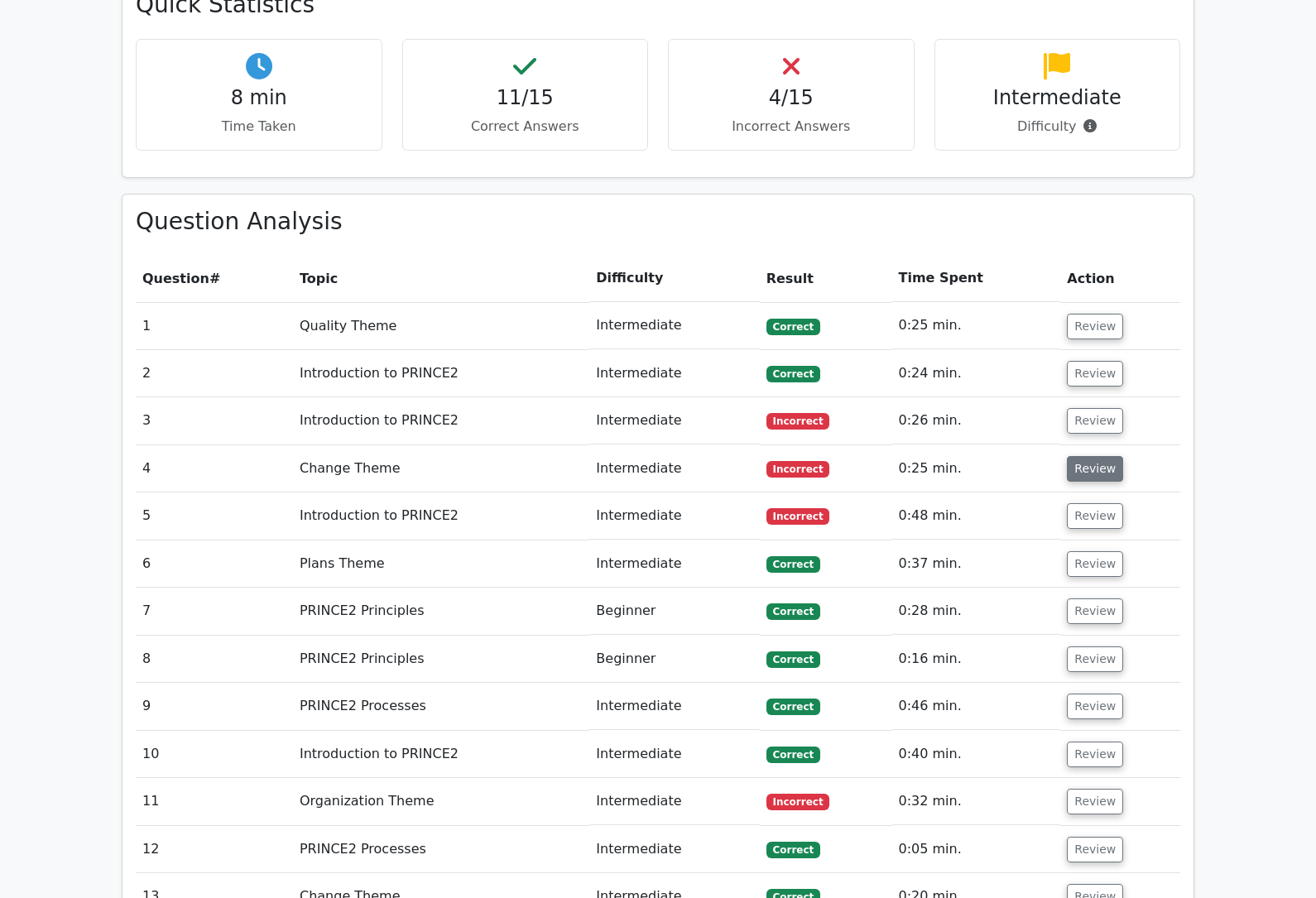
click at [1093, 455] on button "Review" at bounding box center [1095, 468] width 56 height 26
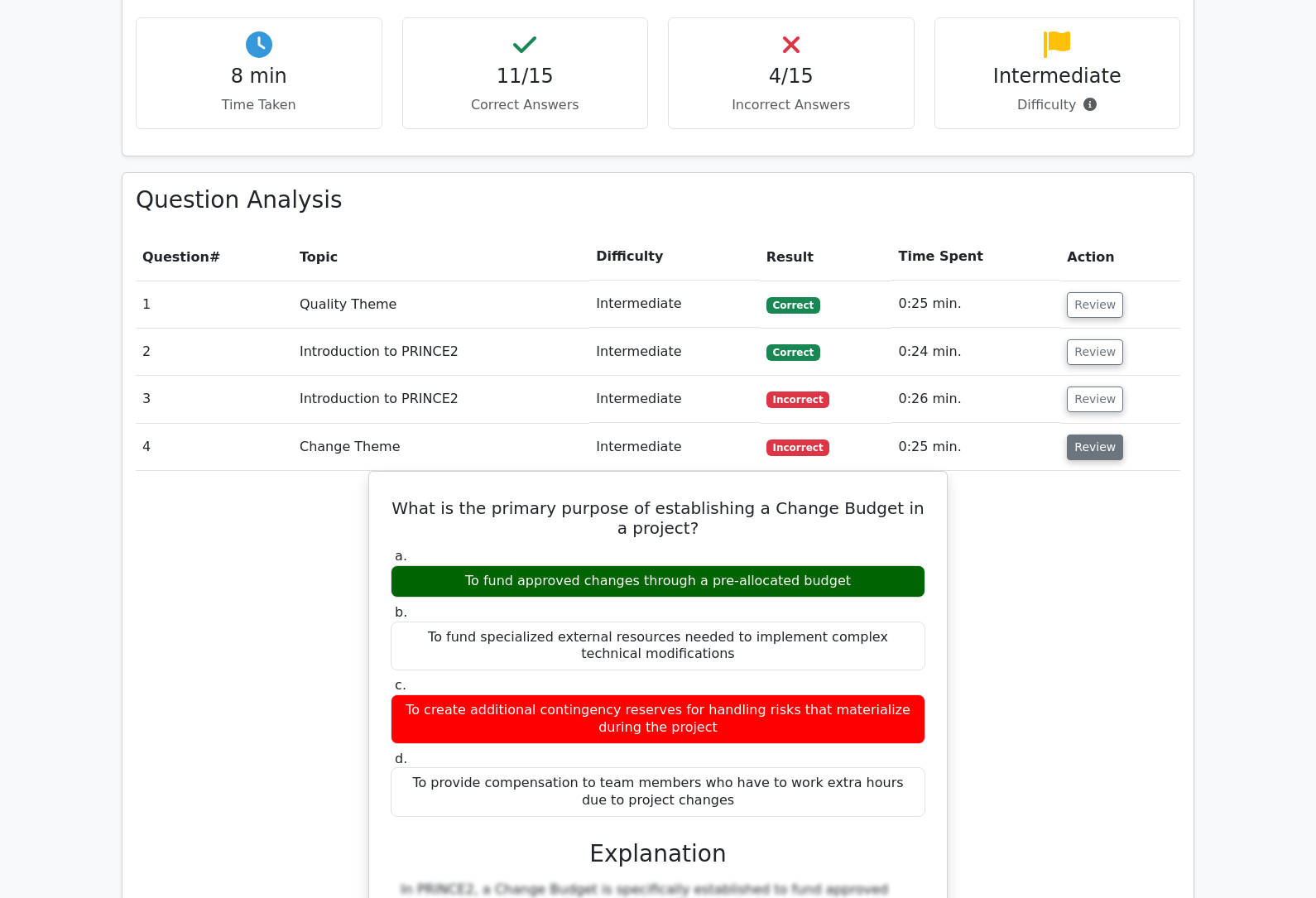
scroll to position [1194, 0]
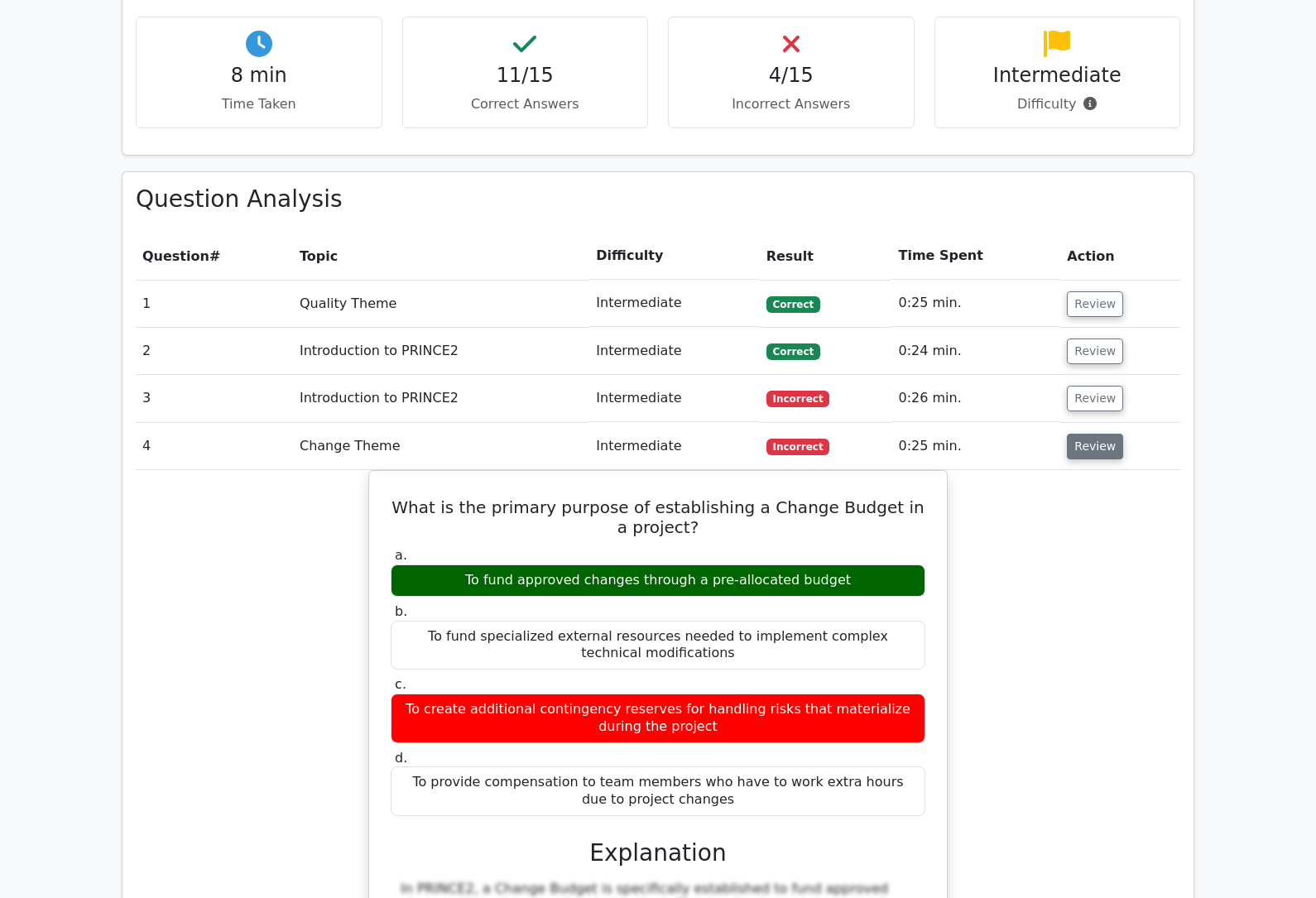
click at [1095, 433] on button "Review" at bounding box center [1095, 446] width 56 height 26
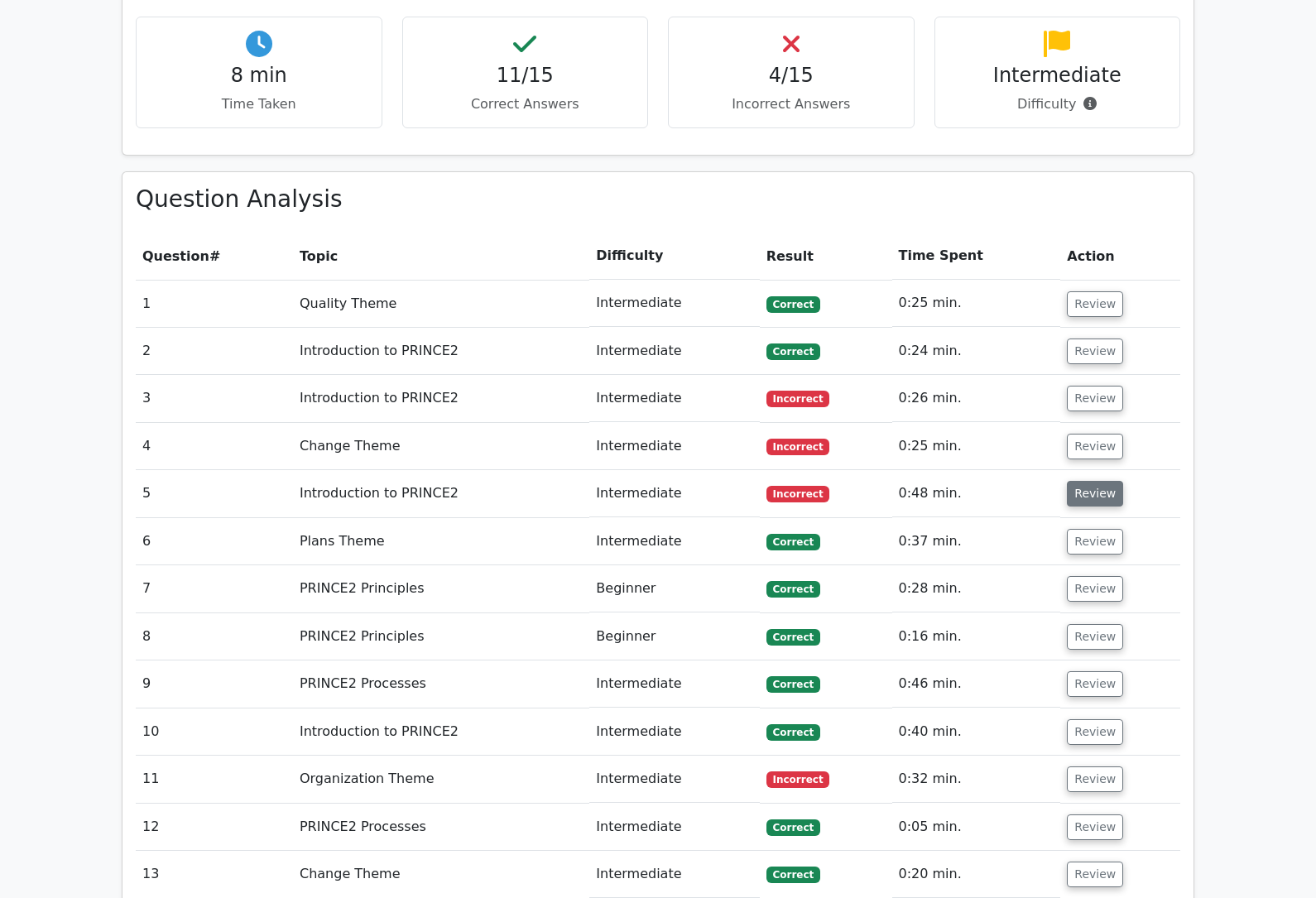
click at [1094, 480] on button "Review" at bounding box center [1095, 493] width 56 height 26
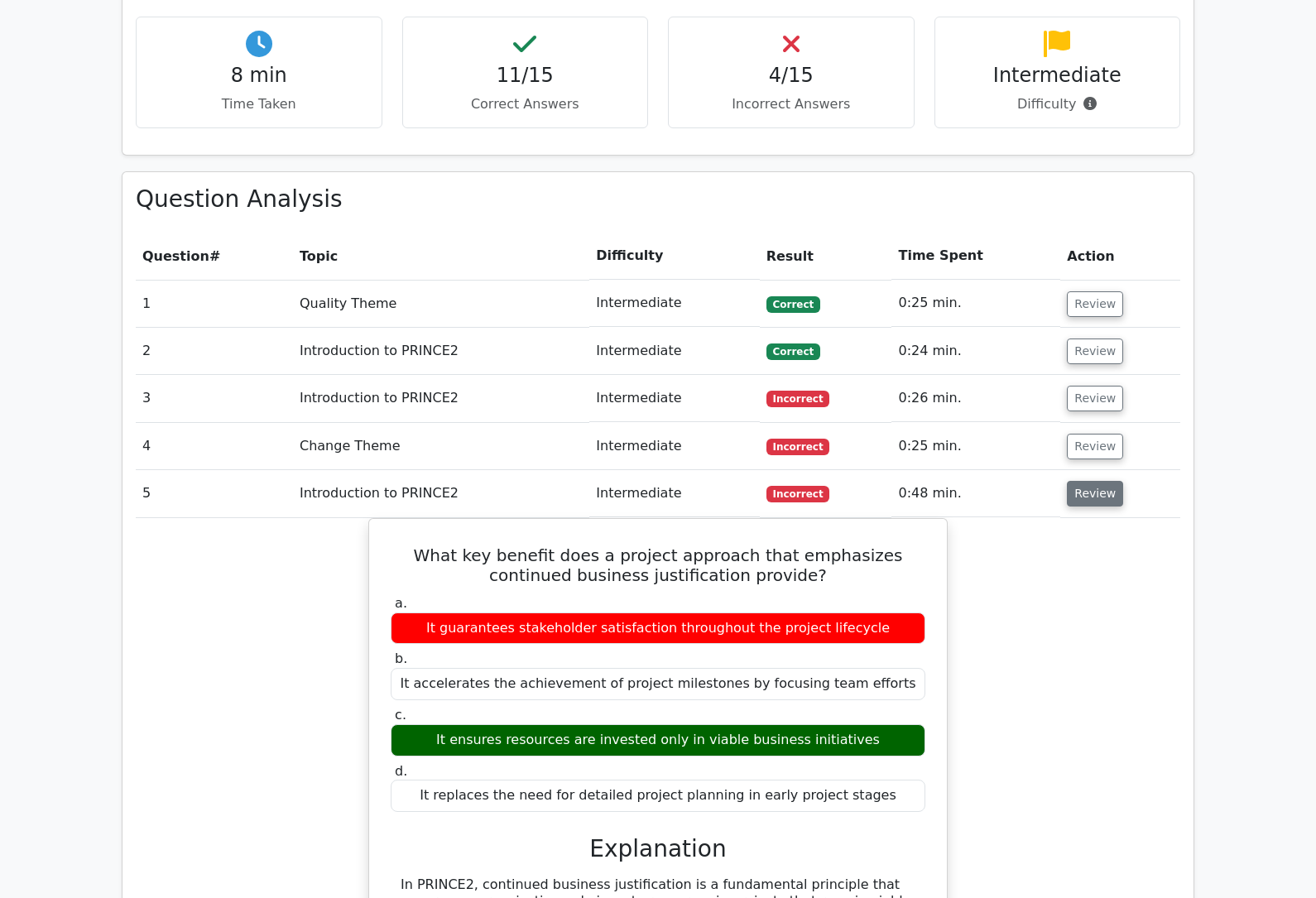
click at [1093, 480] on button "Review" at bounding box center [1095, 493] width 56 height 26
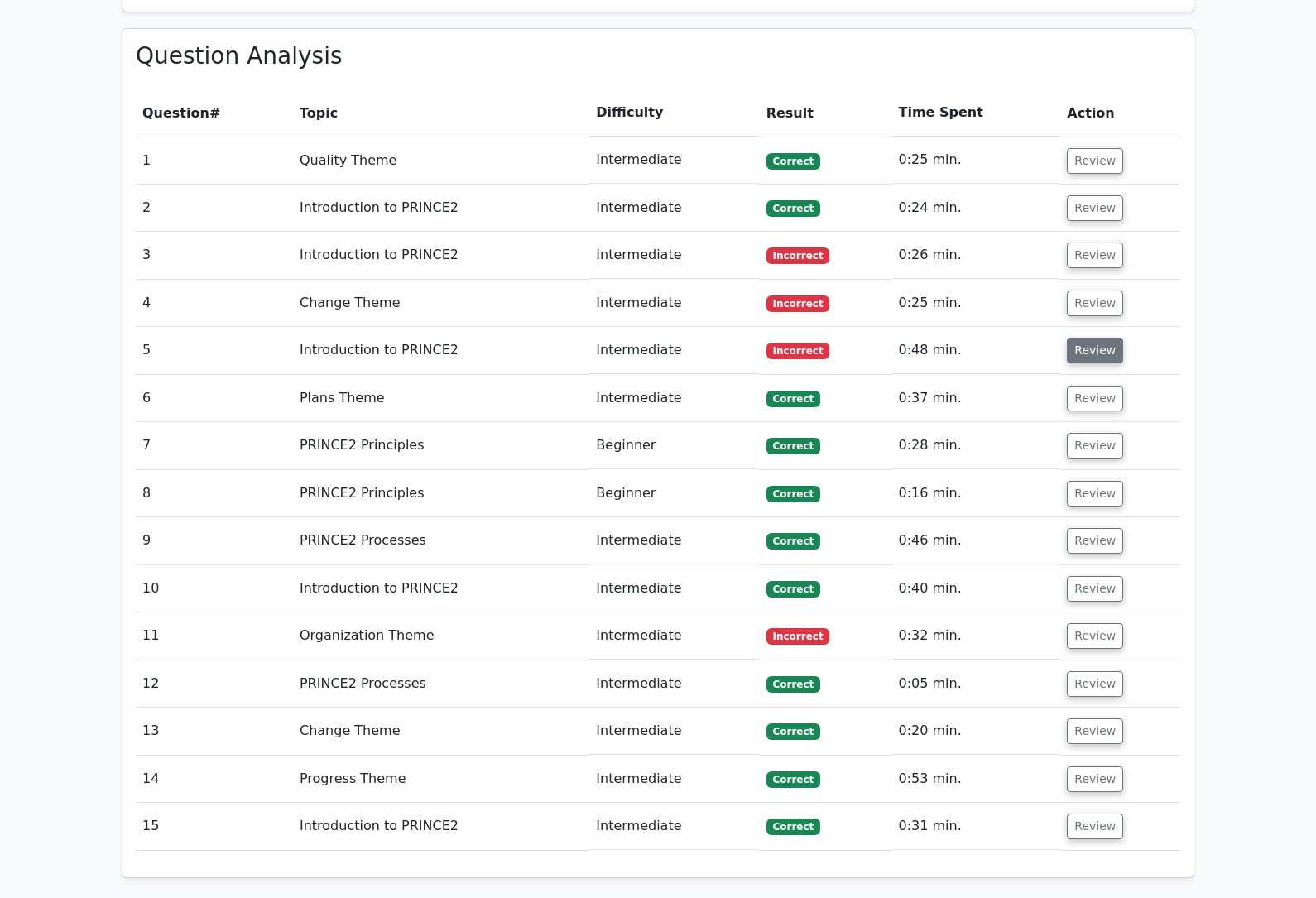
scroll to position [1337, 0]
click at [1090, 623] on button "Review" at bounding box center [1095, 636] width 56 height 26
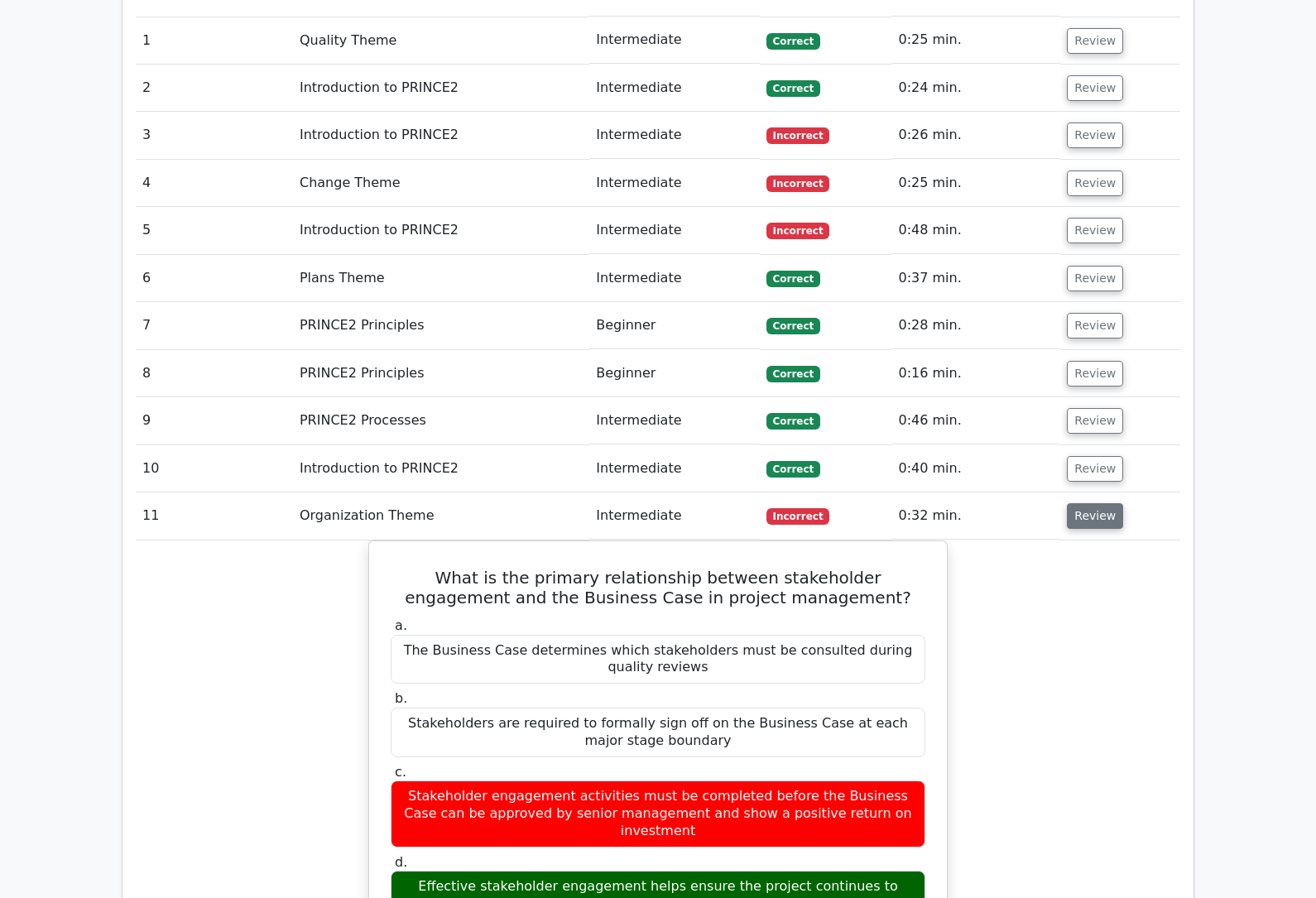
scroll to position [1458, 0]
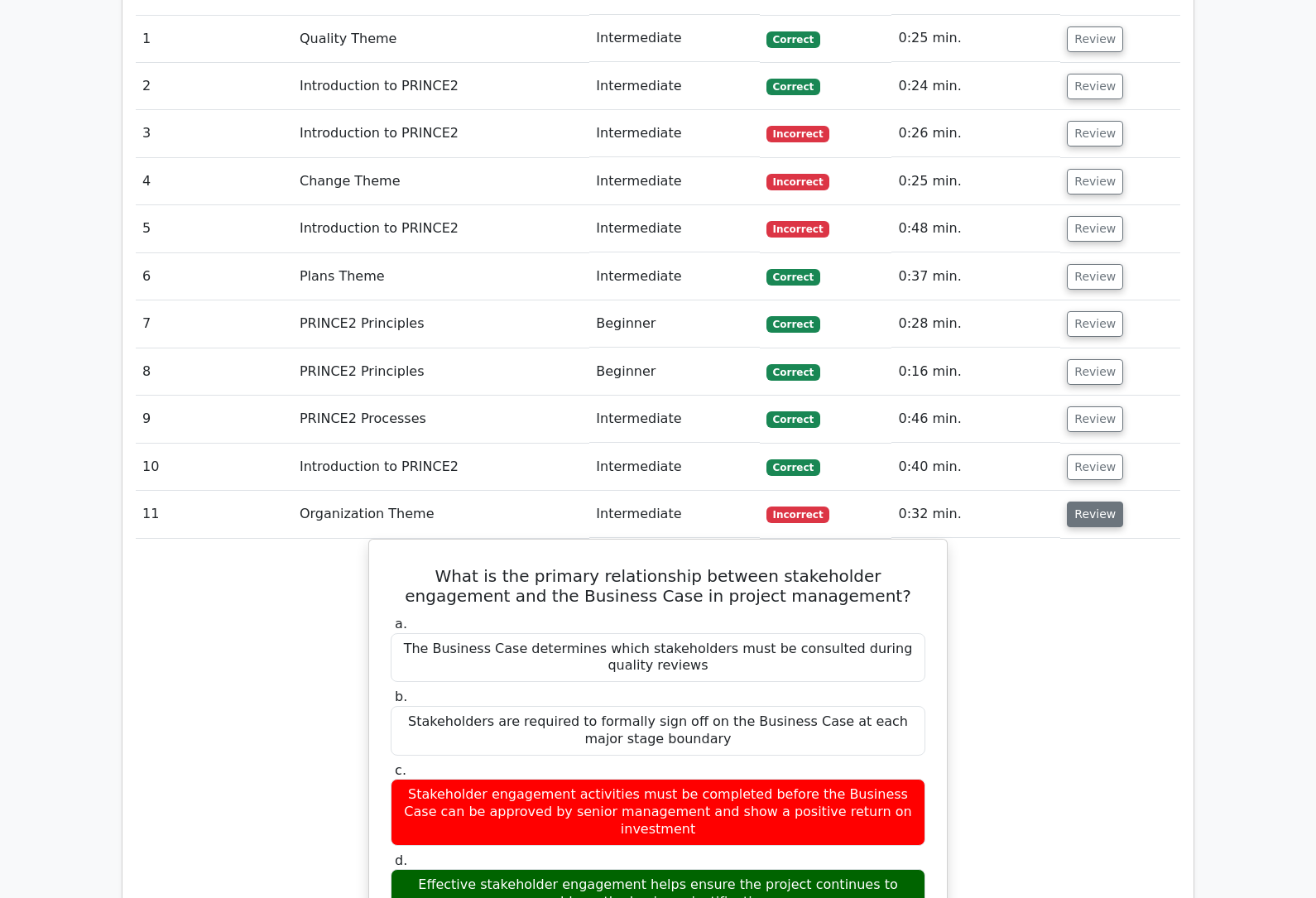
click at [1091, 502] on button "Review" at bounding box center [1095, 515] width 56 height 26
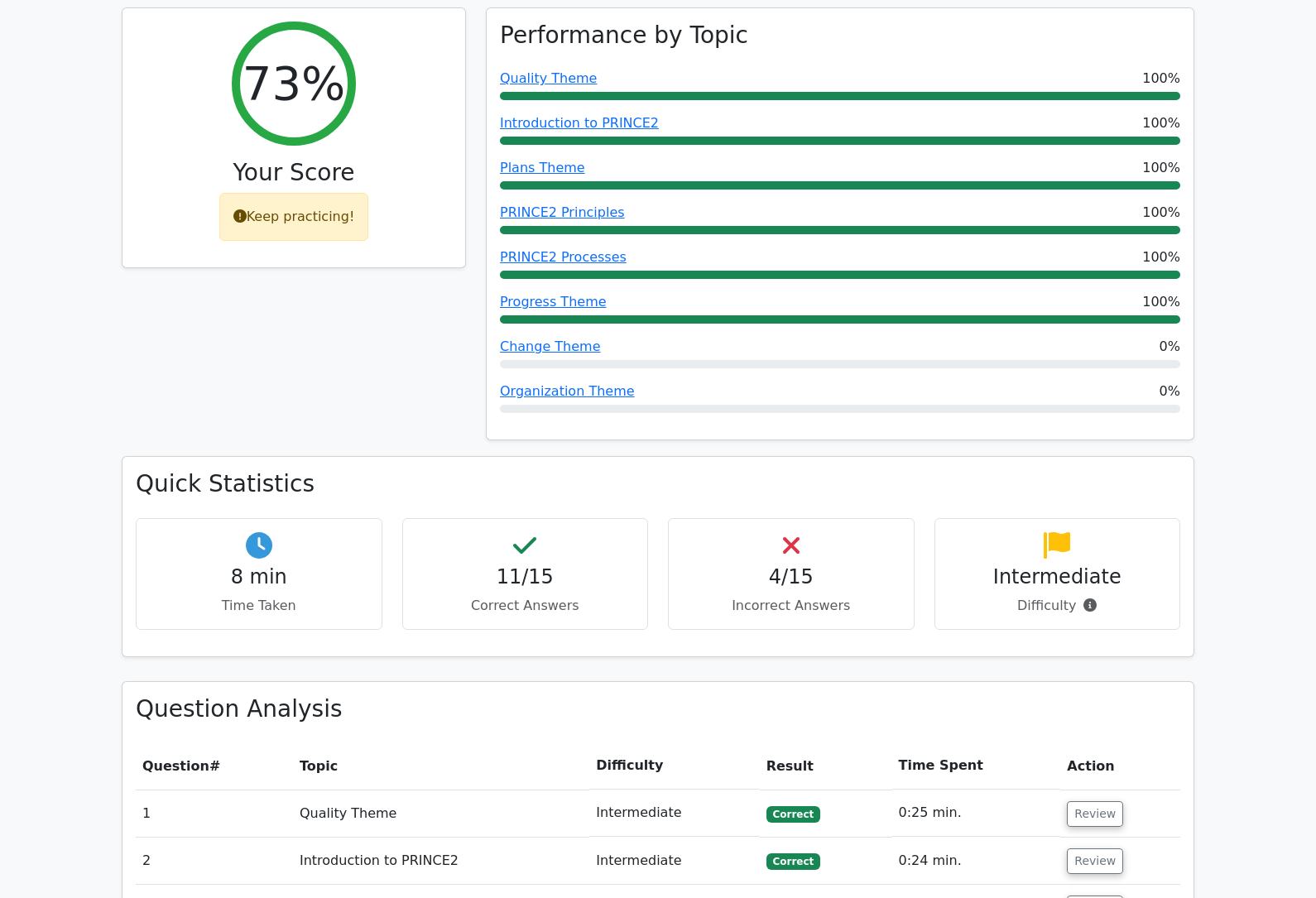
scroll to position [689, 0]
click at [794, 565] on h4 "4/15" at bounding box center [790, 577] width 219 height 24
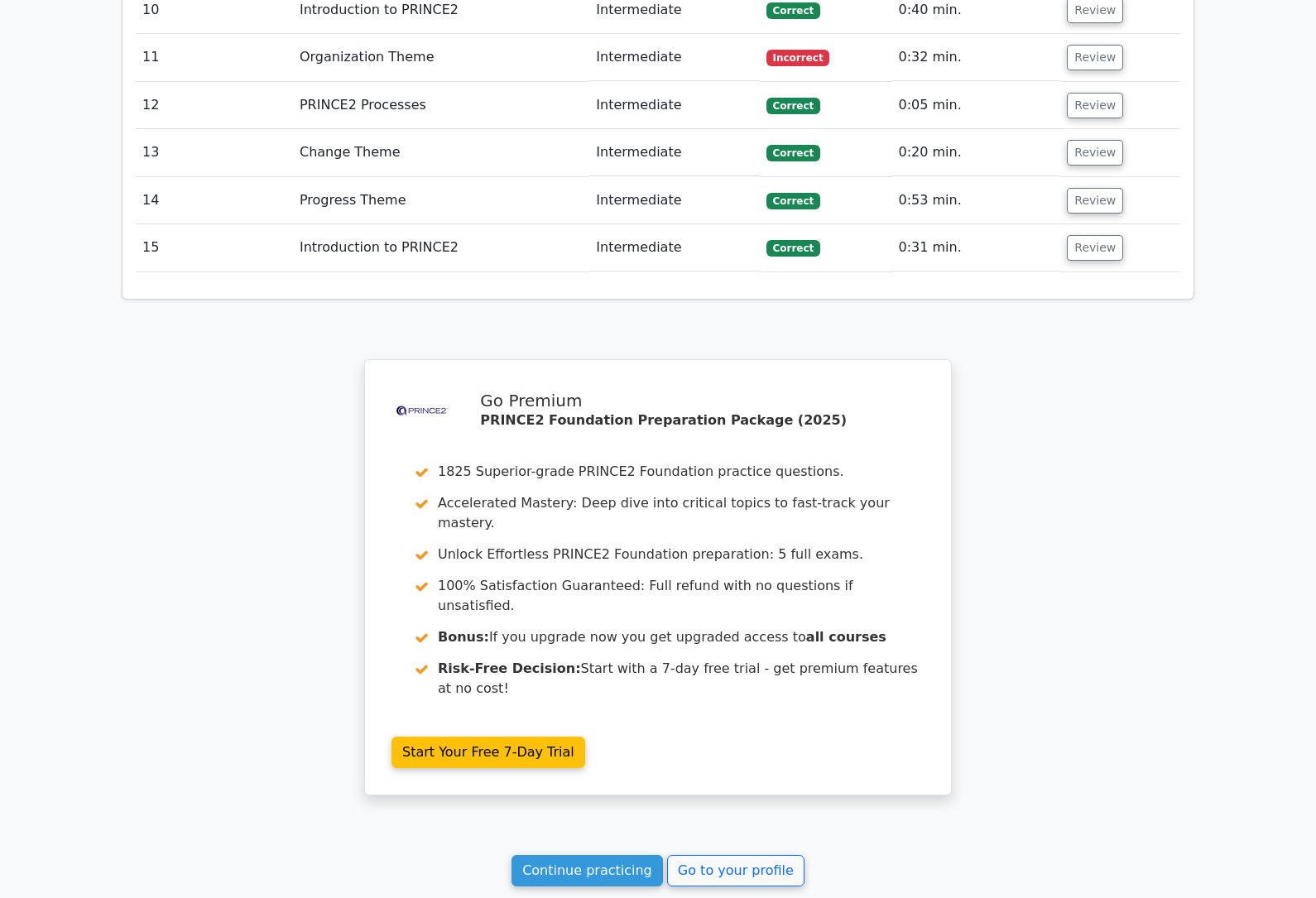
scroll to position [2008, 0]
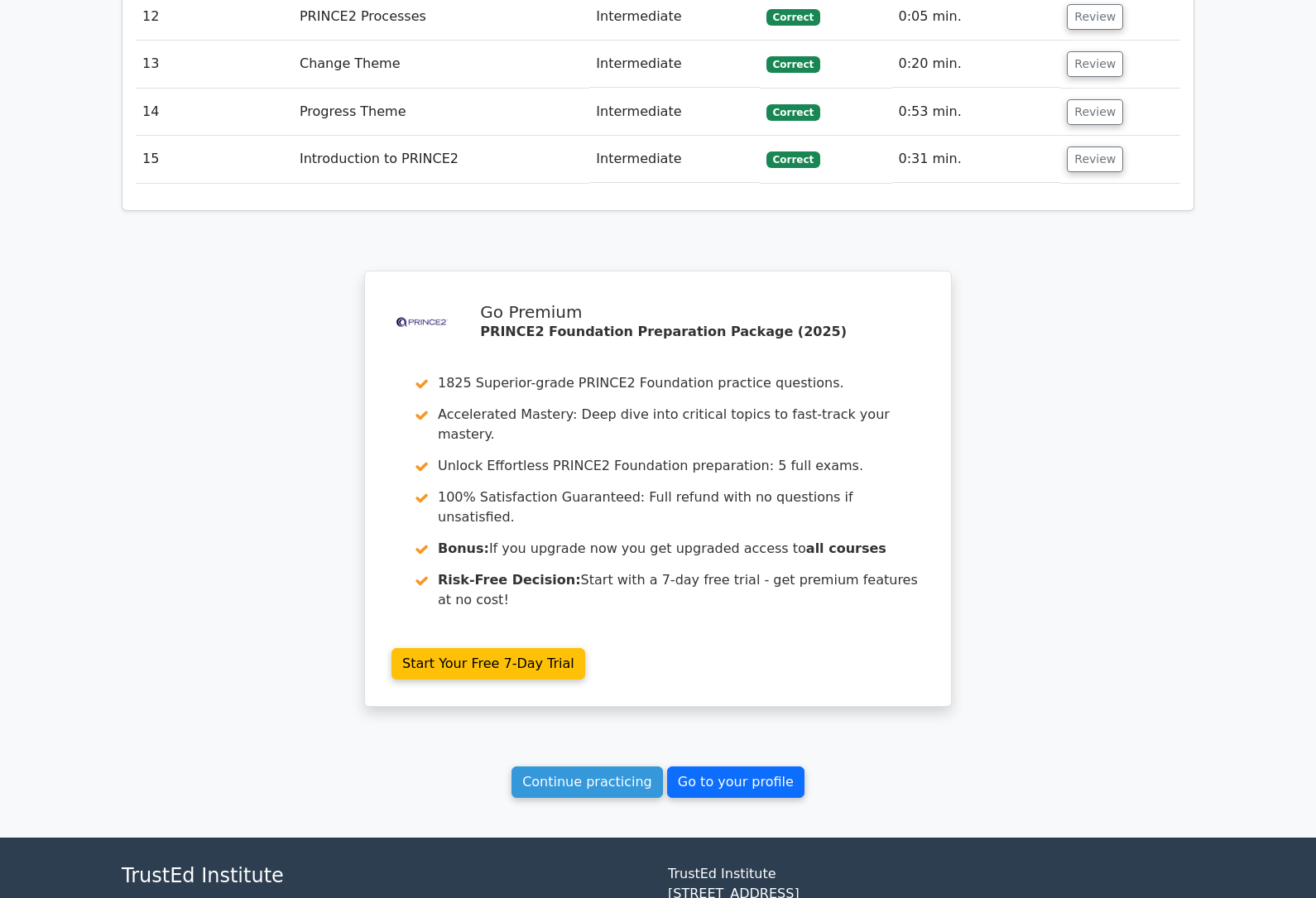
click at [740, 766] on link "Go to your profile" at bounding box center [735, 782] width 137 height 31
